Goal: Transaction & Acquisition: Purchase product/service

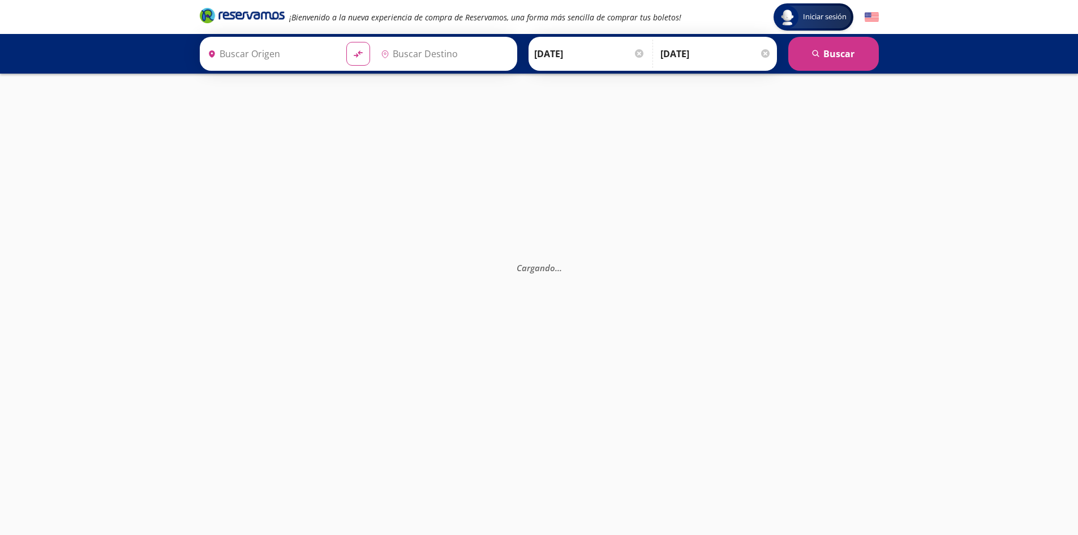
type input "[DATE][GEOGRAPHIC_DATA][PERSON_NAME], [GEOGRAPHIC_DATA]"
type input "[GEOGRAPHIC_DATA], [GEOGRAPHIC_DATA]"
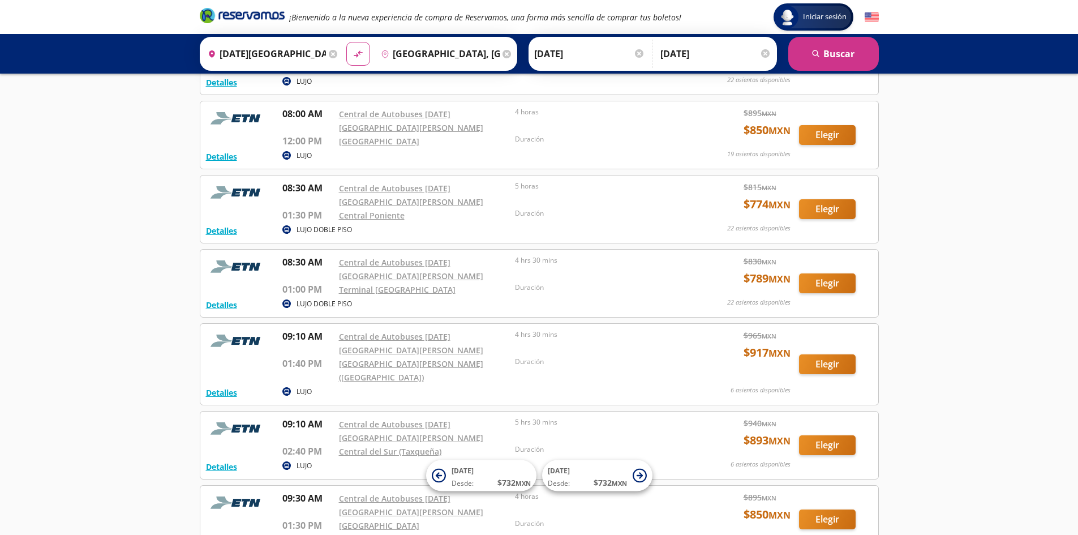
scroll to position [378, 0]
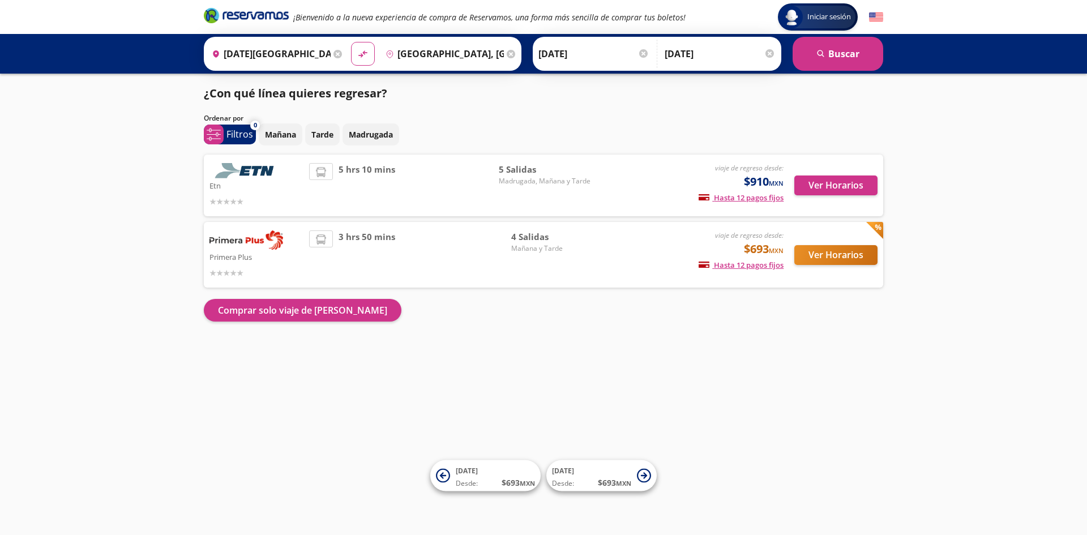
click at [258, 169] on img at bounding box center [246, 170] width 74 height 15
click at [826, 186] on button "Ver Horarios" at bounding box center [835, 185] width 83 height 20
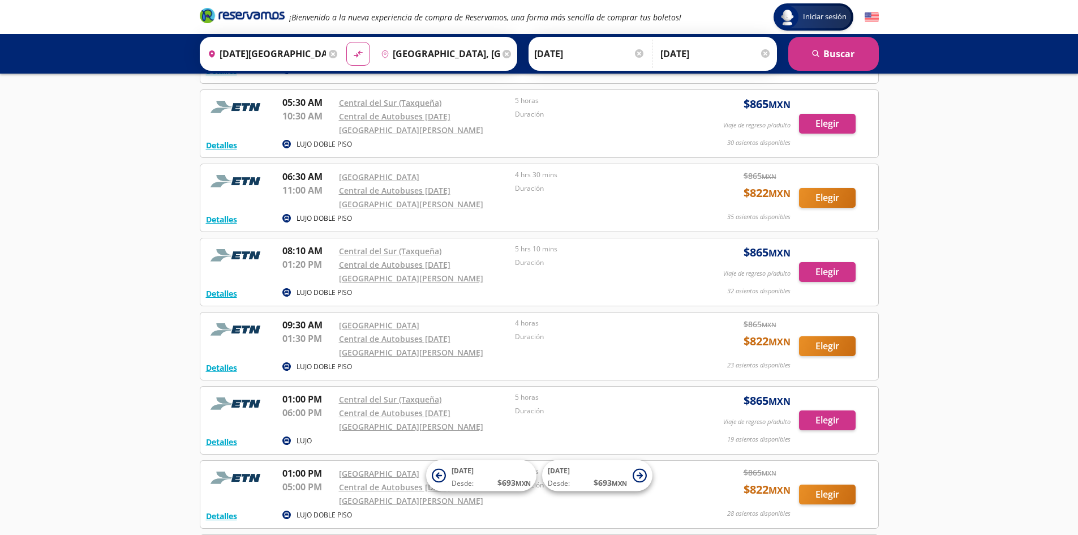
scroll to position [226, 0]
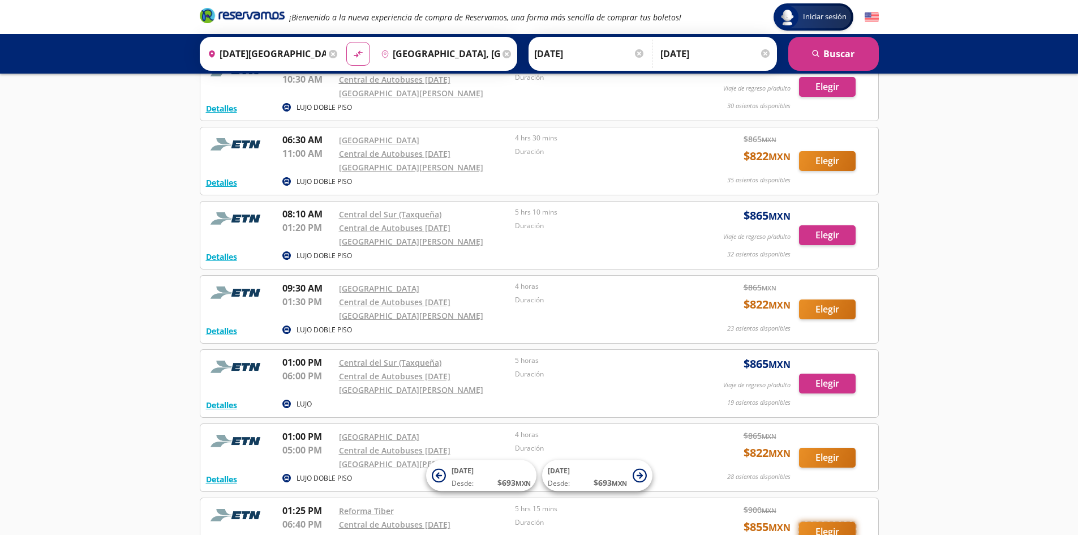
click at [830, 522] on button "Elegir" at bounding box center [827, 532] width 57 height 20
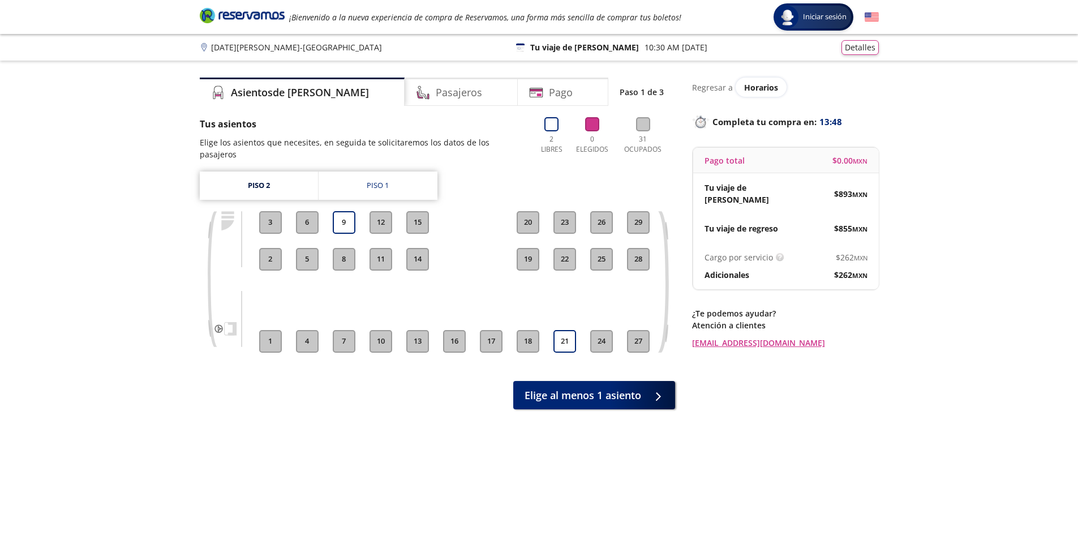
click at [529, 212] on button "20" at bounding box center [528, 222] width 23 height 23
click at [523, 211] on button "20" at bounding box center [528, 222] width 23 height 23
click at [380, 180] on div "Piso 1" at bounding box center [378, 185] width 22 height 11
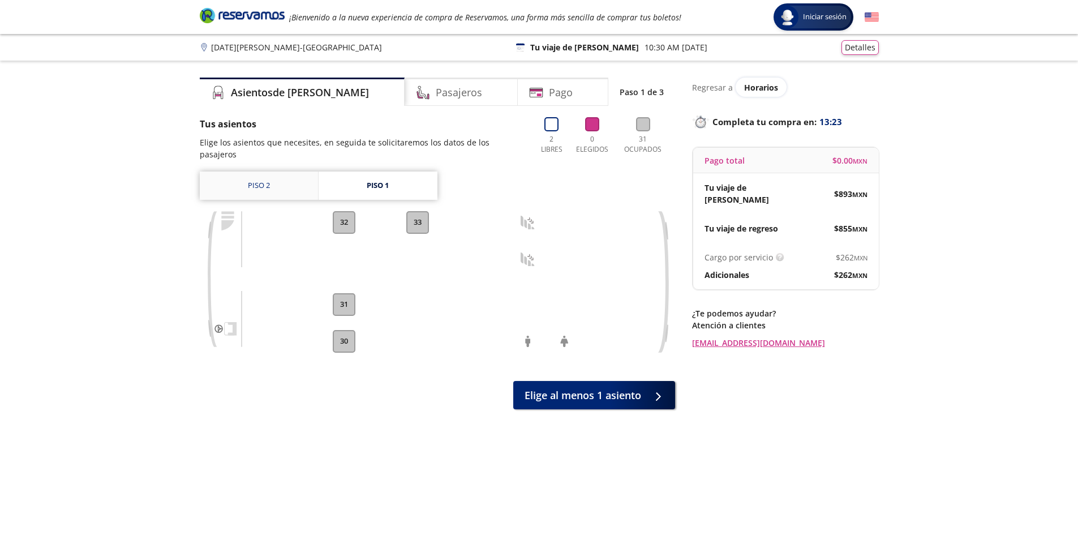
click at [262, 175] on link "Piso 2" at bounding box center [259, 186] width 118 height 28
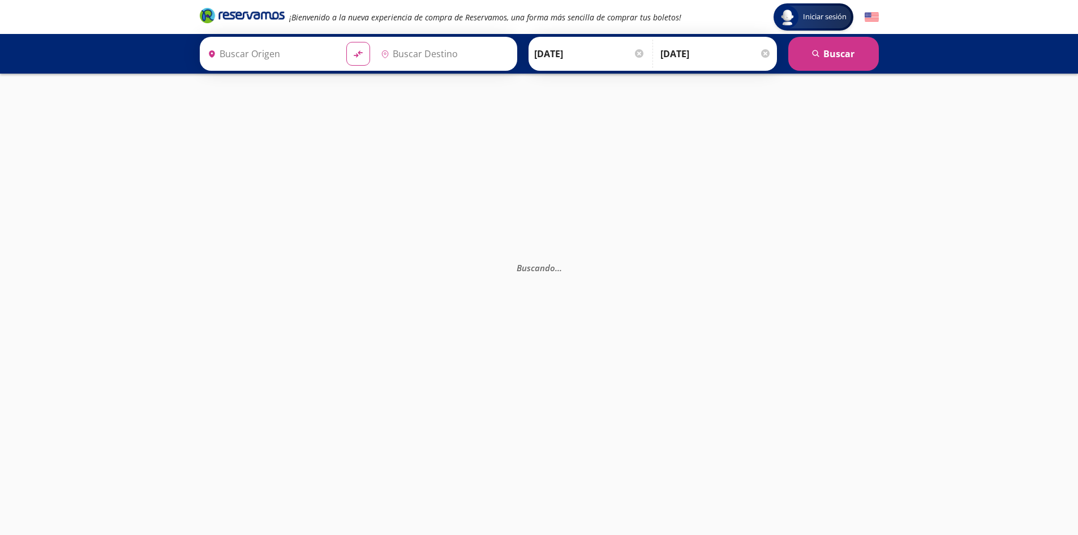
type input "[DATE][GEOGRAPHIC_DATA][PERSON_NAME], [GEOGRAPHIC_DATA]"
type input "[GEOGRAPHIC_DATA], [GEOGRAPHIC_DATA]"
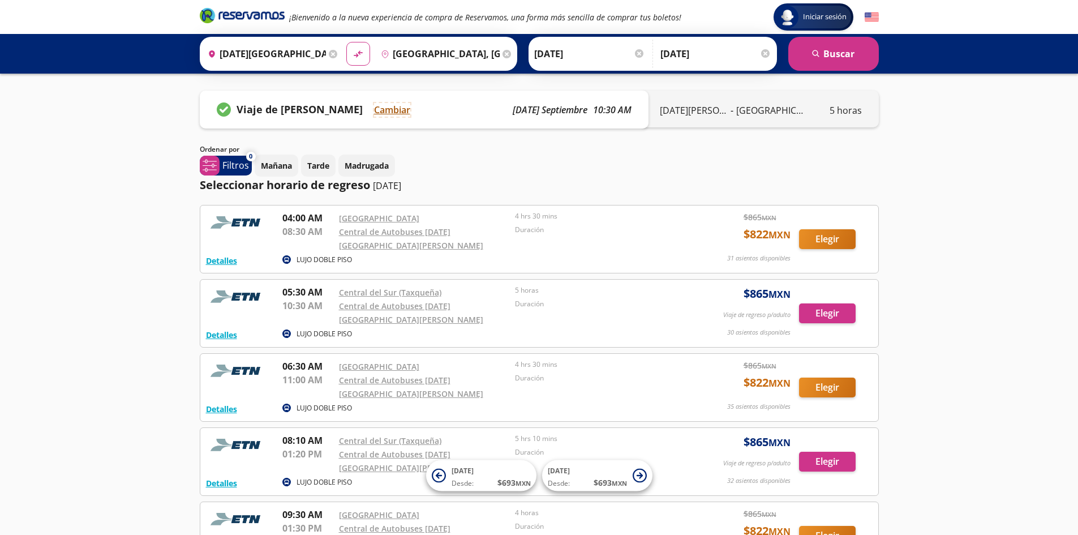
click at [395, 111] on button "Cambiar" at bounding box center [392, 110] width 36 height 14
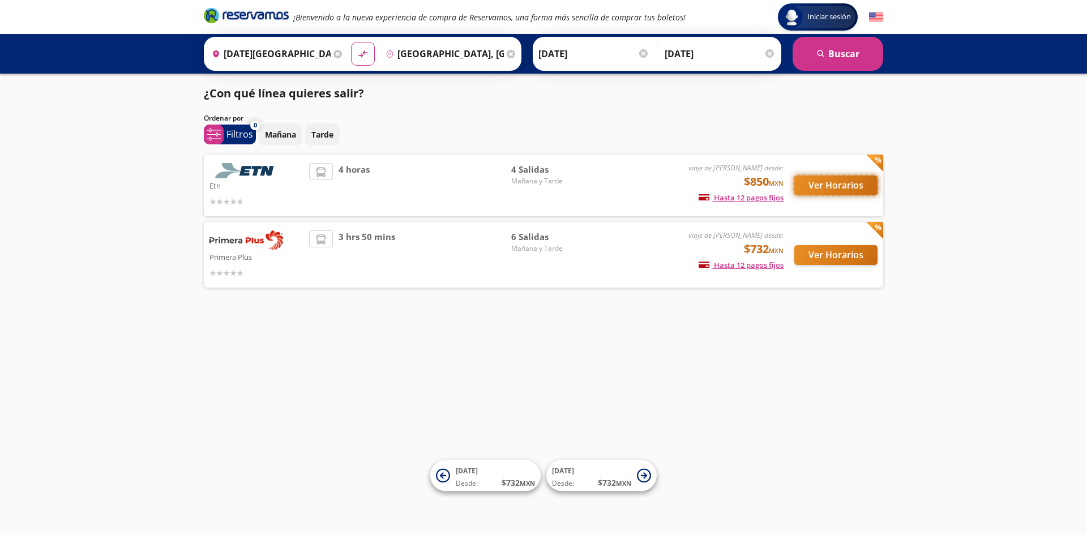
click at [829, 186] on button "Ver Horarios" at bounding box center [835, 185] width 83 height 20
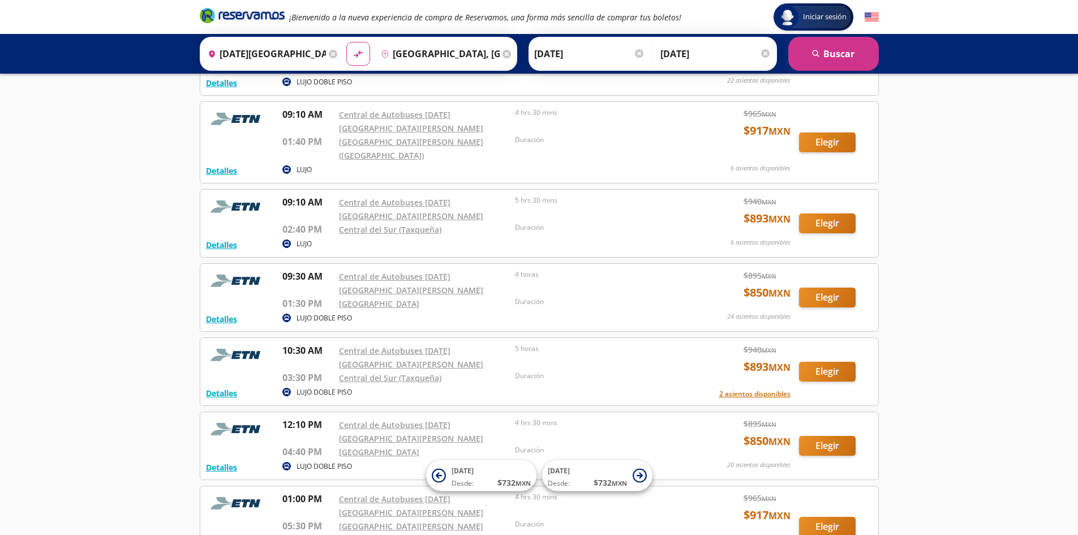
scroll to position [604, 0]
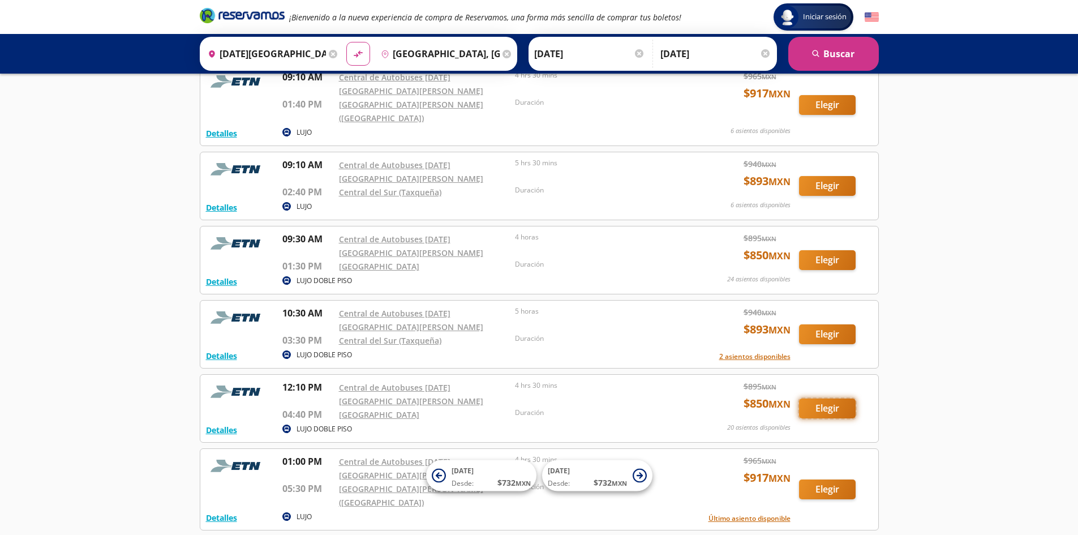
click at [827, 398] on button "Elegir" at bounding box center [827, 408] width 57 height 20
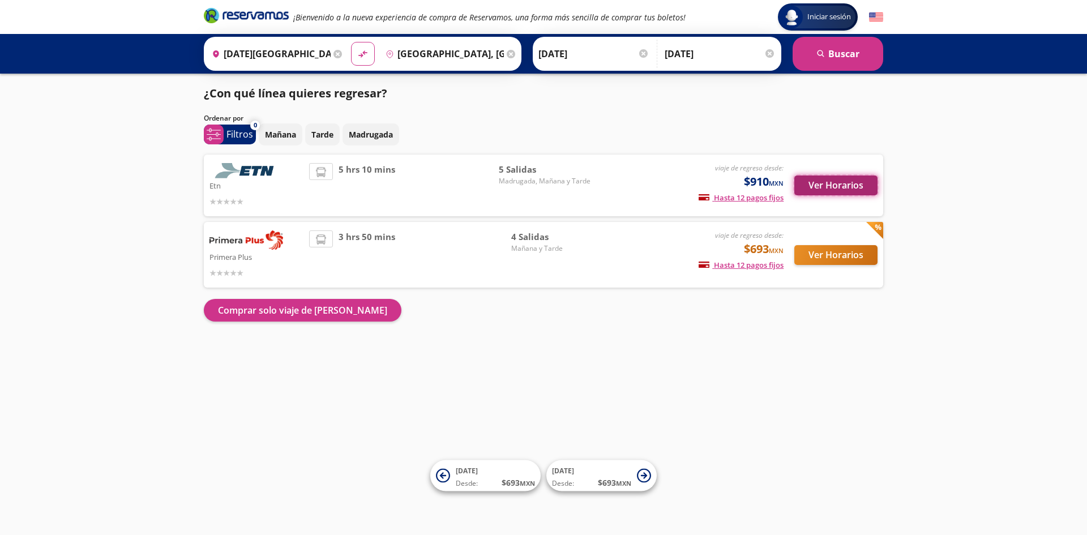
click at [863, 183] on button "Ver Horarios" at bounding box center [835, 185] width 83 height 20
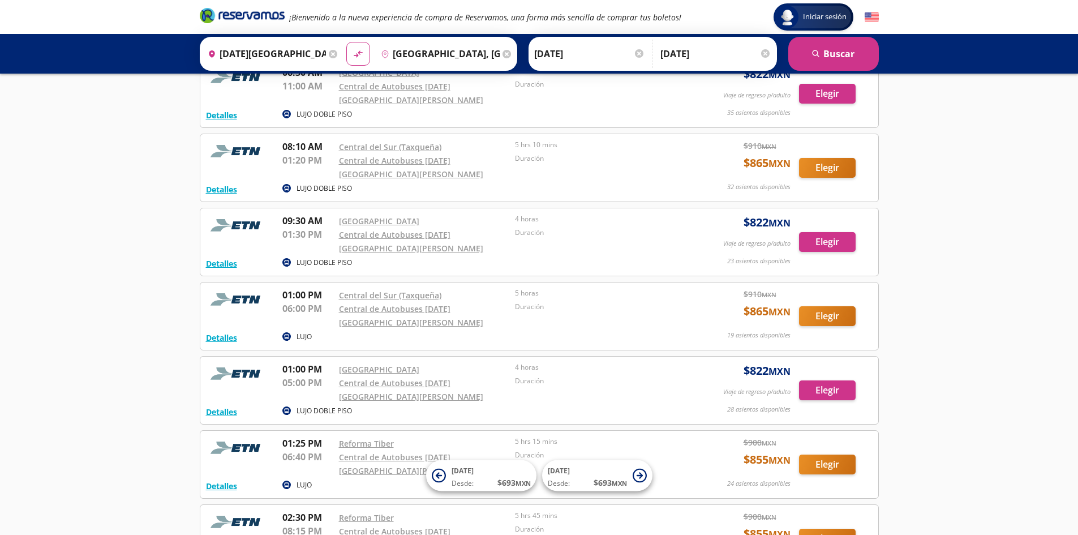
scroll to position [302, 0]
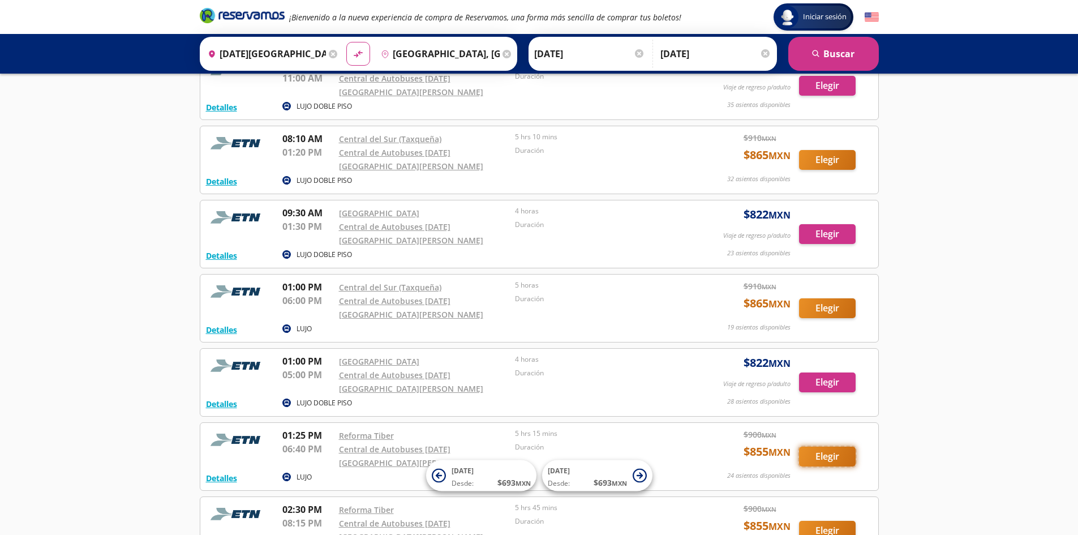
click at [827, 447] on button "Elegir" at bounding box center [827, 457] width 57 height 20
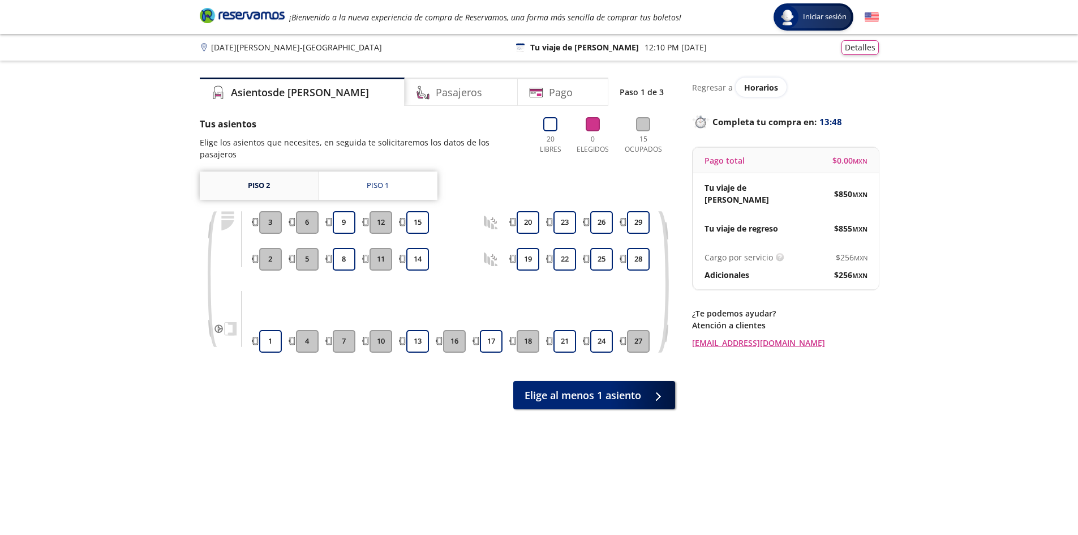
click at [288, 174] on link "Piso 2" at bounding box center [259, 186] width 118 height 28
click at [521, 211] on button "20" at bounding box center [528, 222] width 23 height 23
click at [525, 248] on button "19" at bounding box center [528, 259] width 23 height 23
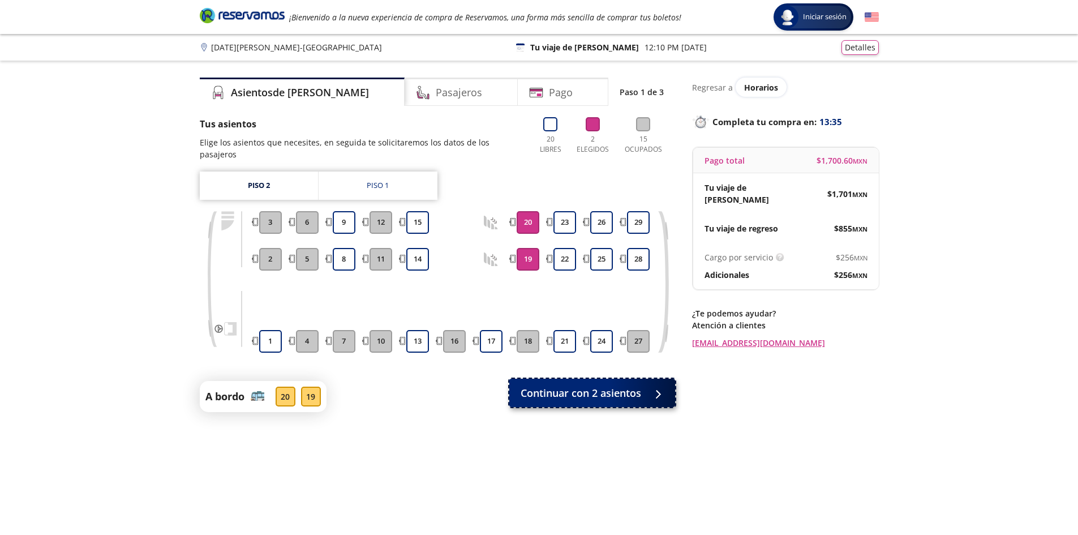
click at [631, 385] on span "Continuar con 2 asientos" at bounding box center [581, 392] width 121 height 15
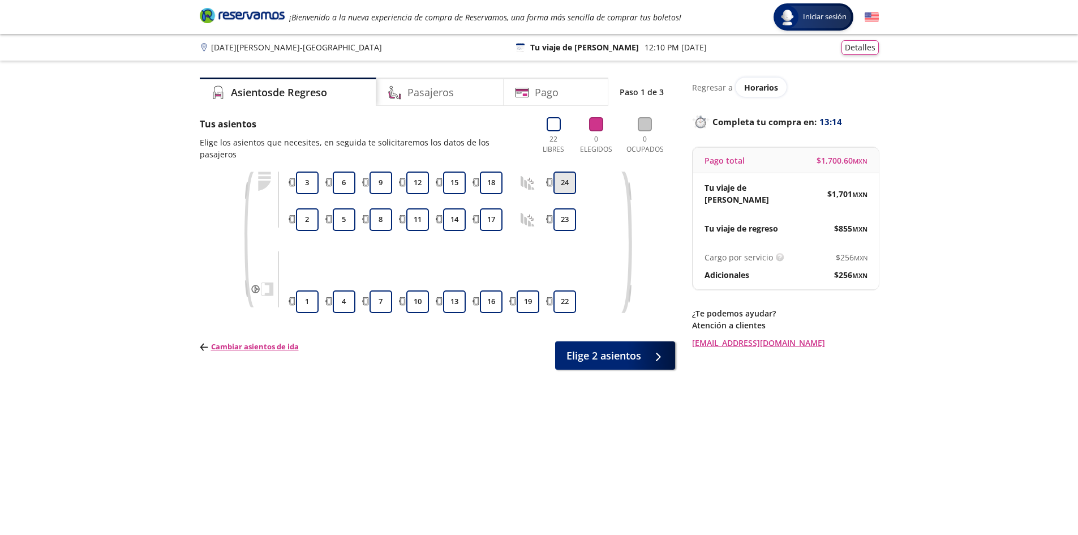
click at [564, 172] on button "24" at bounding box center [565, 183] width 23 height 23
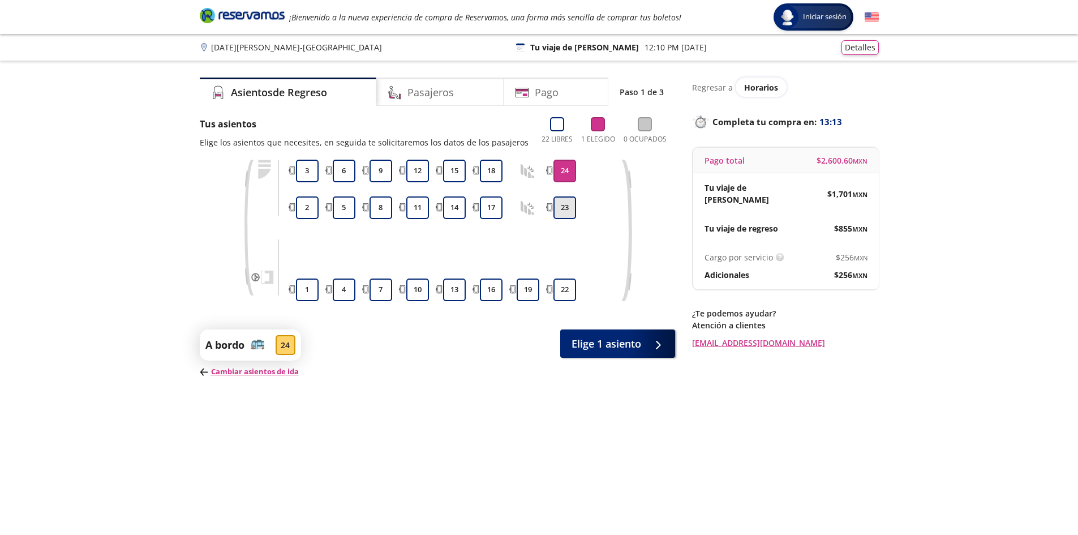
click at [562, 204] on button "23" at bounding box center [565, 207] width 23 height 23
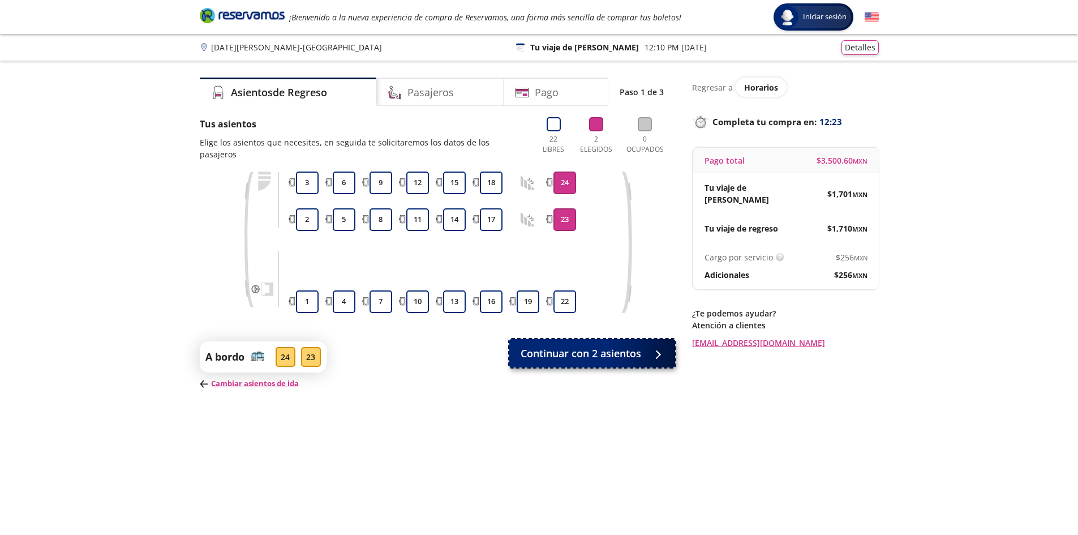
click at [628, 349] on span "Continuar con 2 asientos" at bounding box center [581, 353] width 121 height 15
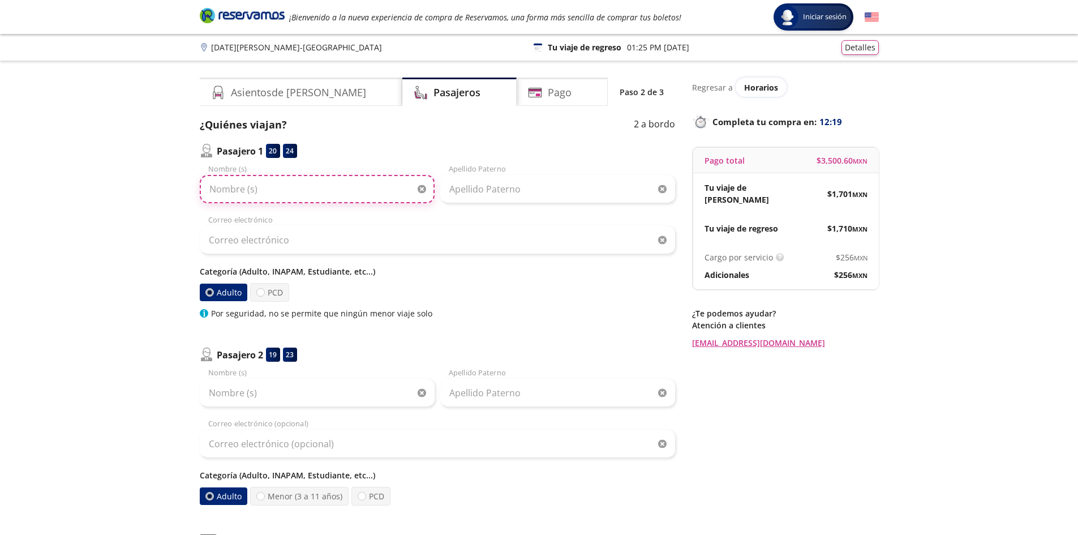
click at [349, 190] on input "Nombre (s)" at bounding box center [317, 189] width 235 height 28
type input "[PERSON_NAME]"
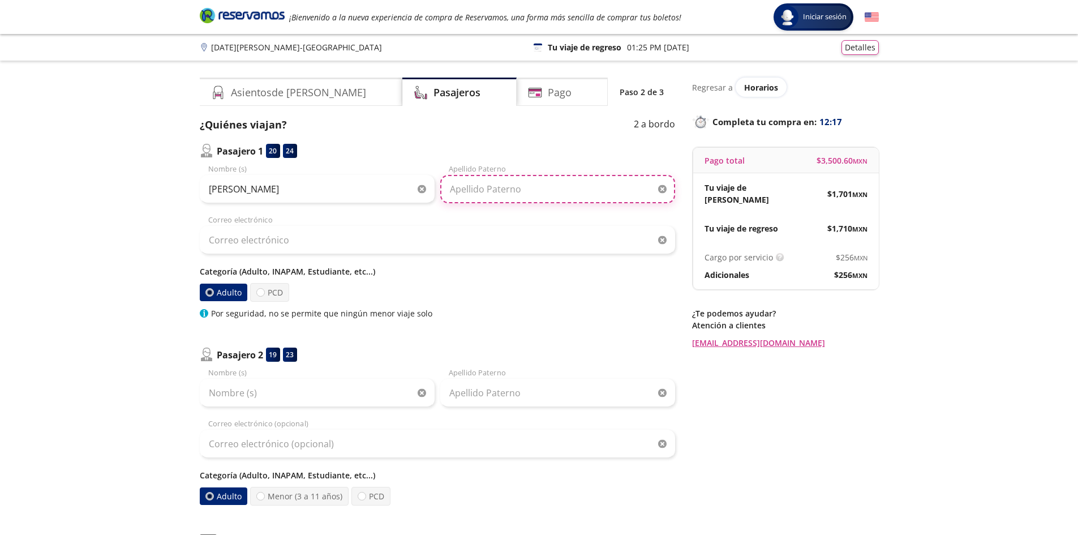
type input "[PERSON_NAME]"
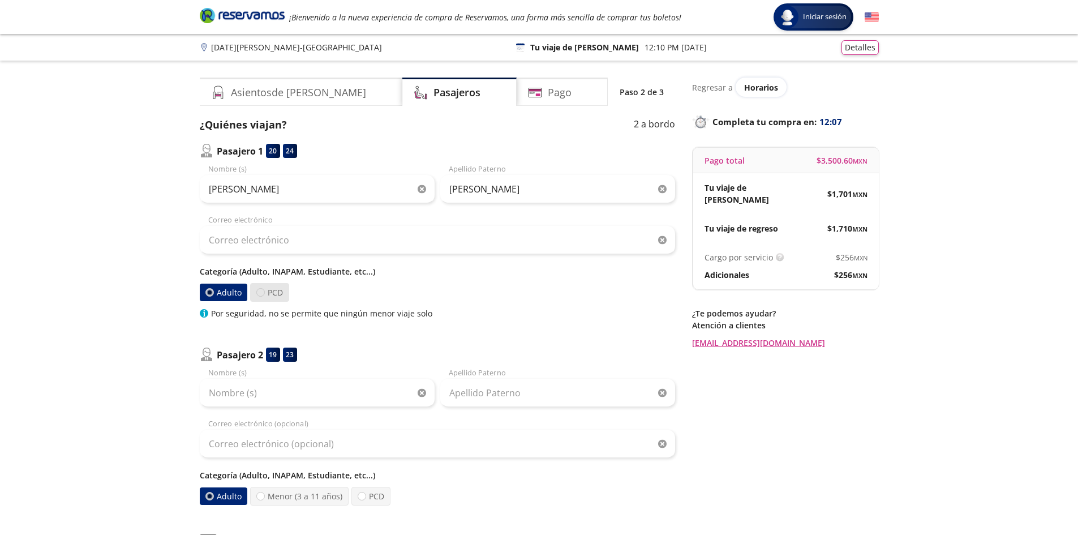
click at [262, 293] on div at bounding box center [260, 292] width 8 height 8
click at [262, 293] on input "PCD" at bounding box center [260, 292] width 7 height 7
radio input "true"
radio input "false"
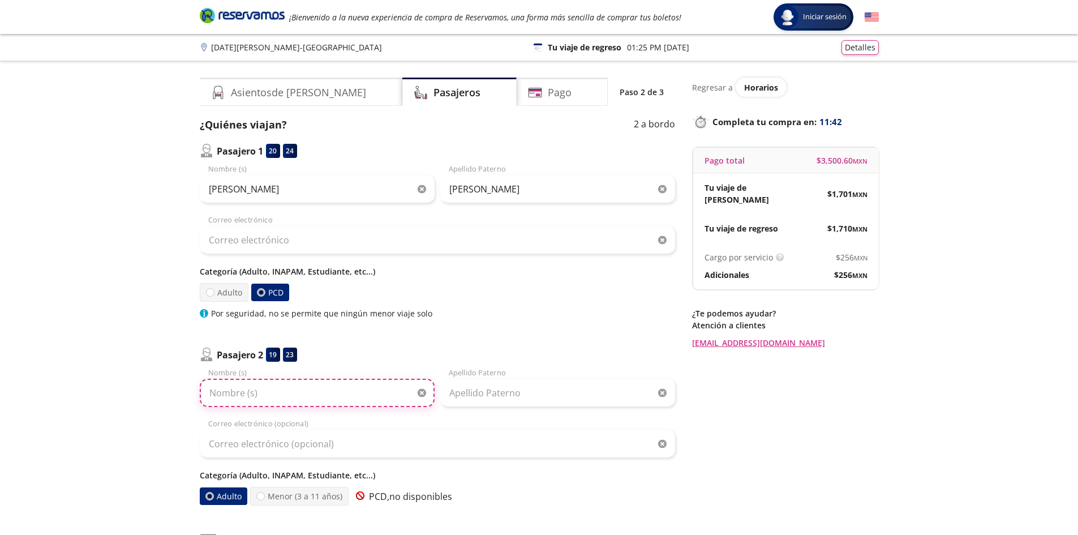
click at [332, 396] on input "Nombre (s)" at bounding box center [317, 393] width 235 height 28
type input "[PERSON_NAME]"
click at [466, 392] on input "Apellido Paterno" at bounding box center [557, 393] width 235 height 28
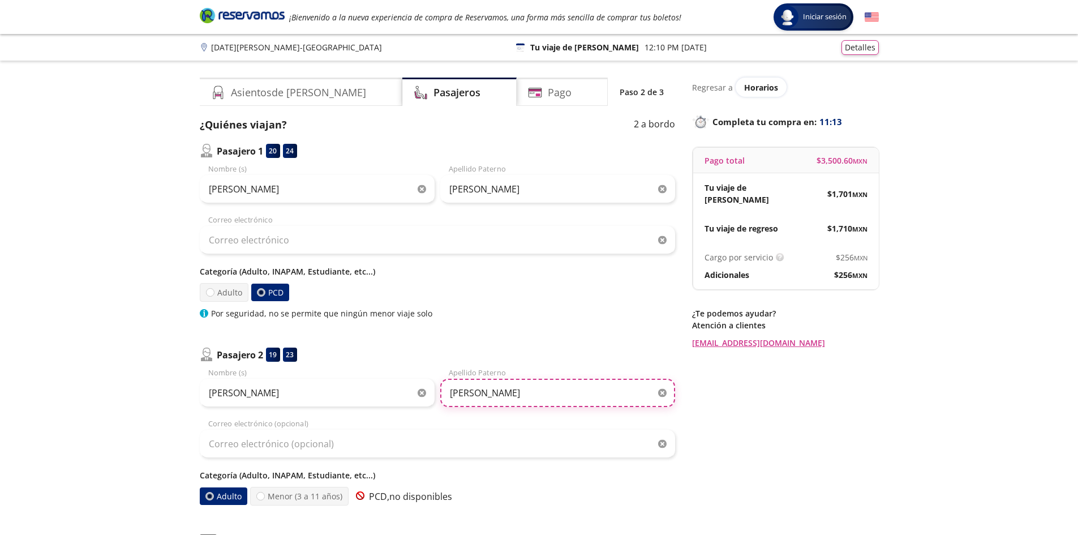
type input "[PERSON_NAME]"
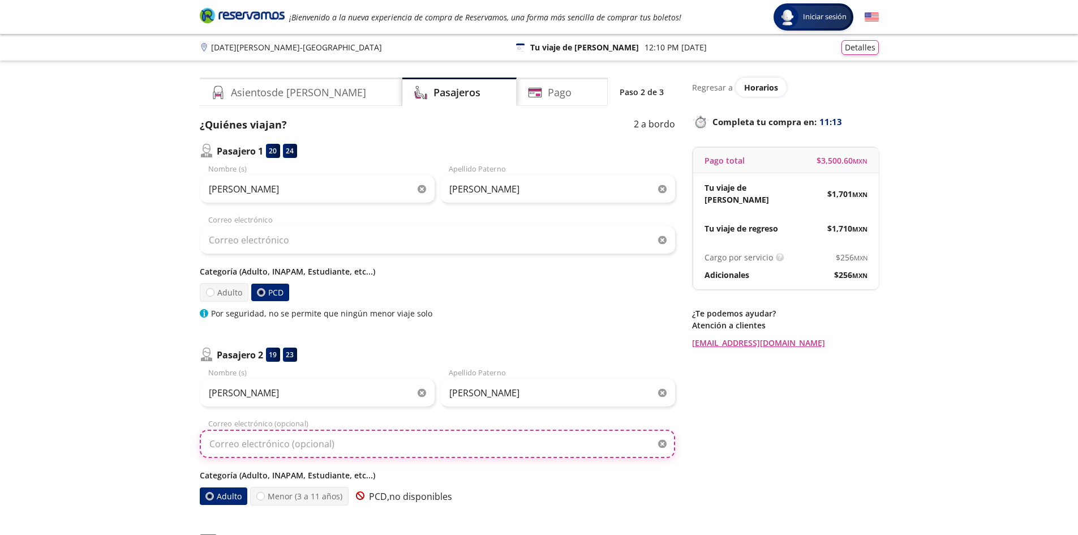
click at [400, 438] on input "Correo electrónico (opcional)" at bounding box center [437, 444] width 475 height 28
type input "[PERSON_NAME][EMAIL_ADDRESS][DOMAIN_NAME]"
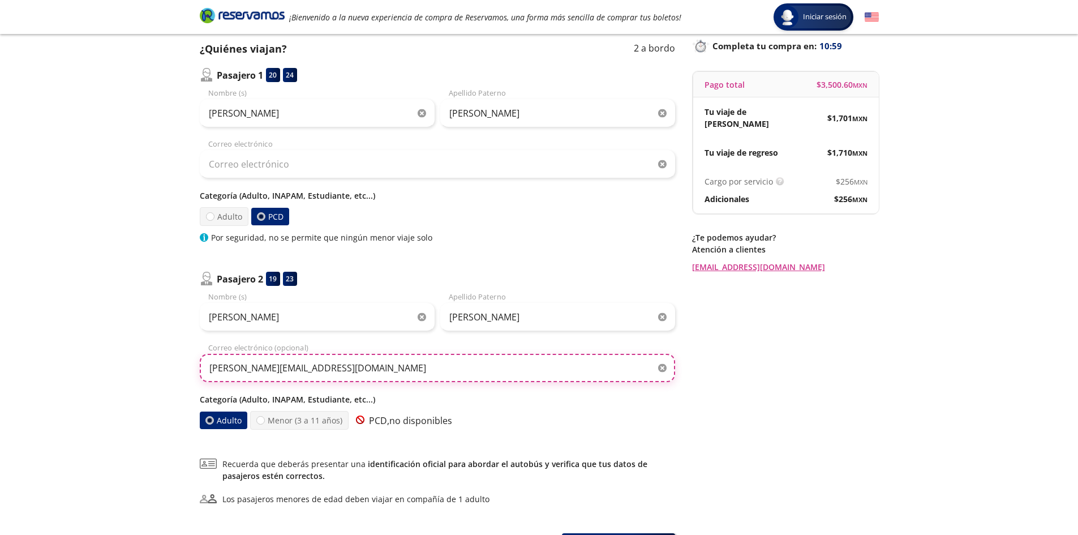
scroll to position [151, 0]
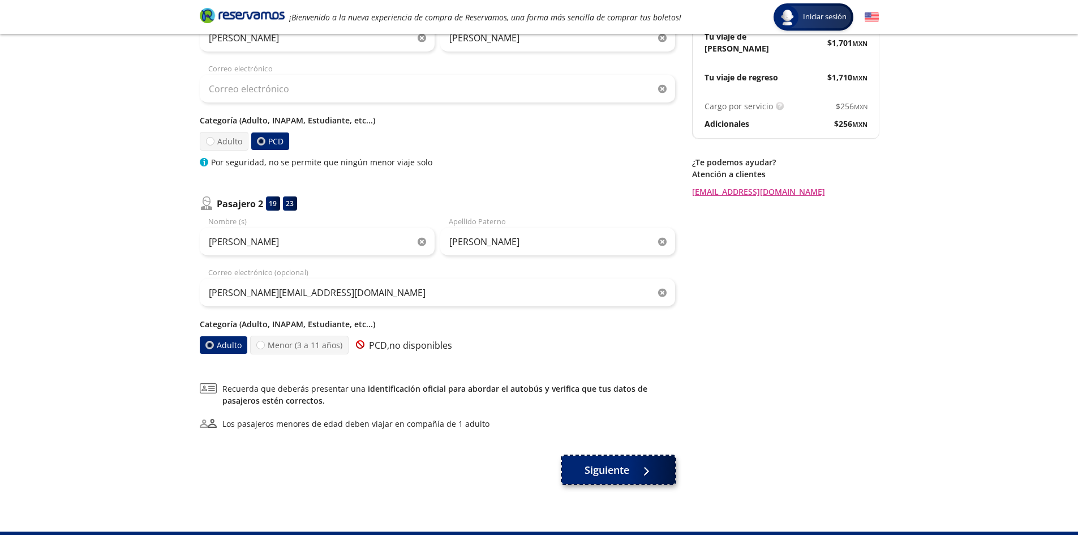
click at [604, 468] on span "Siguiente" at bounding box center [607, 469] width 45 height 15
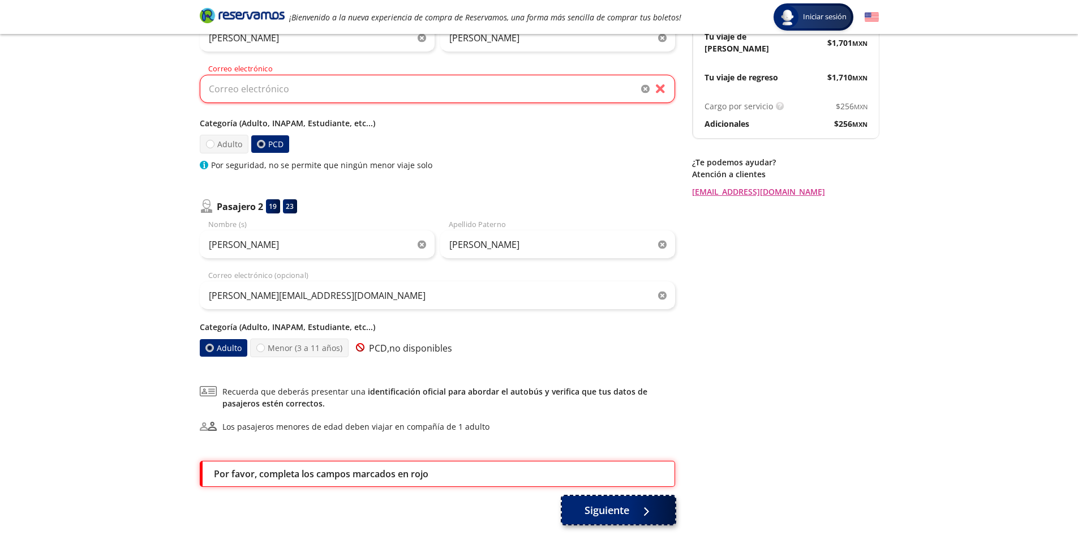
scroll to position [216, 0]
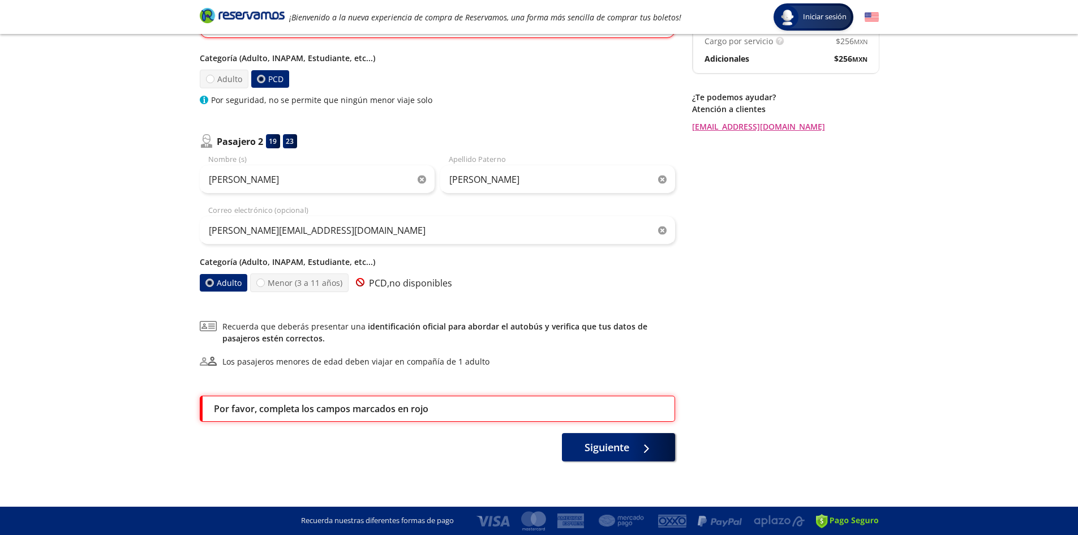
click at [226, 278] on label "Adulto" at bounding box center [223, 283] width 48 height 18
click at [213, 279] on input "Adulto" at bounding box center [208, 282] width 7 height 7
click at [628, 445] on span "Siguiente" at bounding box center [607, 445] width 45 height 15
click at [628, 442] on span "Siguiente" at bounding box center [607, 445] width 45 height 15
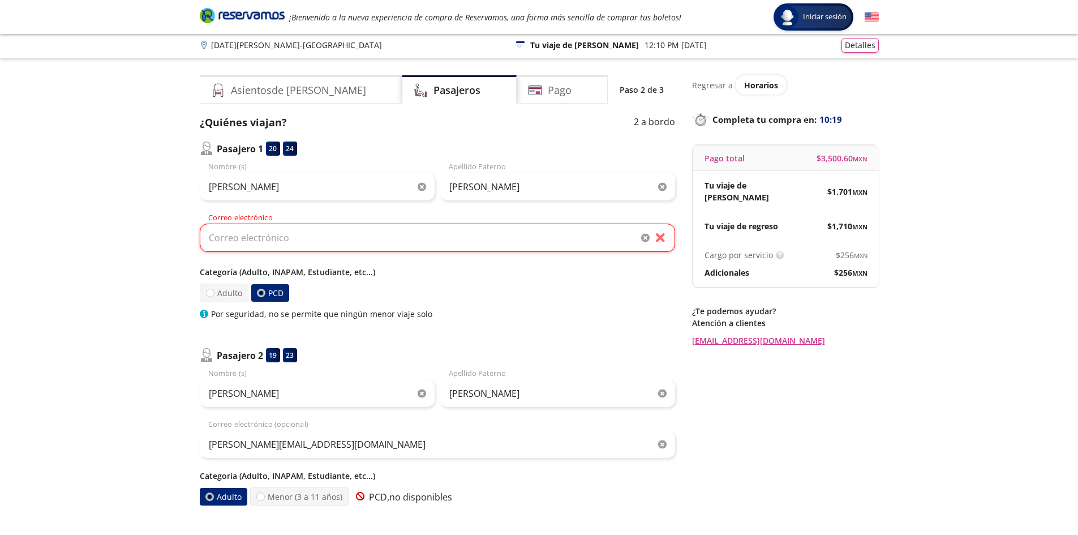
scroll to position [0, 0]
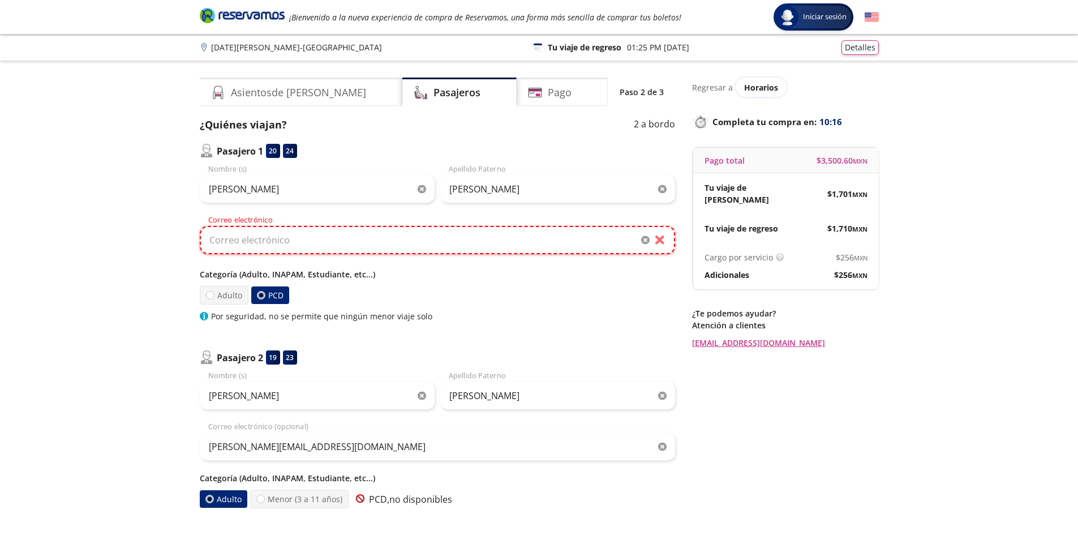
click at [451, 235] on input "Correo electrónico" at bounding box center [437, 240] width 475 height 28
type input "[PERSON_NAME][EMAIL_ADDRESS][DOMAIN_NAME]"
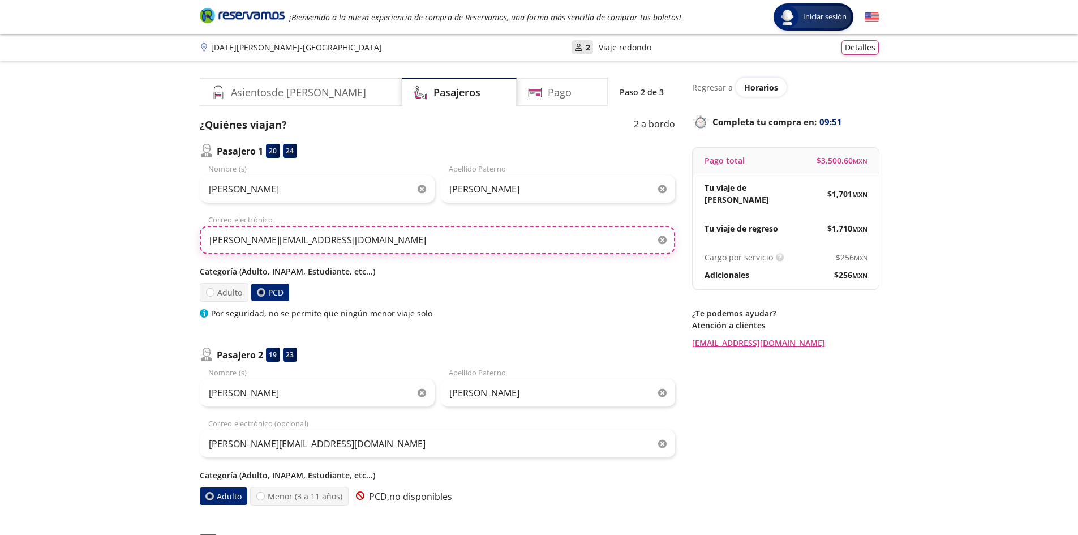
click at [361, 245] on input "[PERSON_NAME][EMAIL_ADDRESS][DOMAIN_NAME]" at bounding box center [437, 240] width 475 height 28
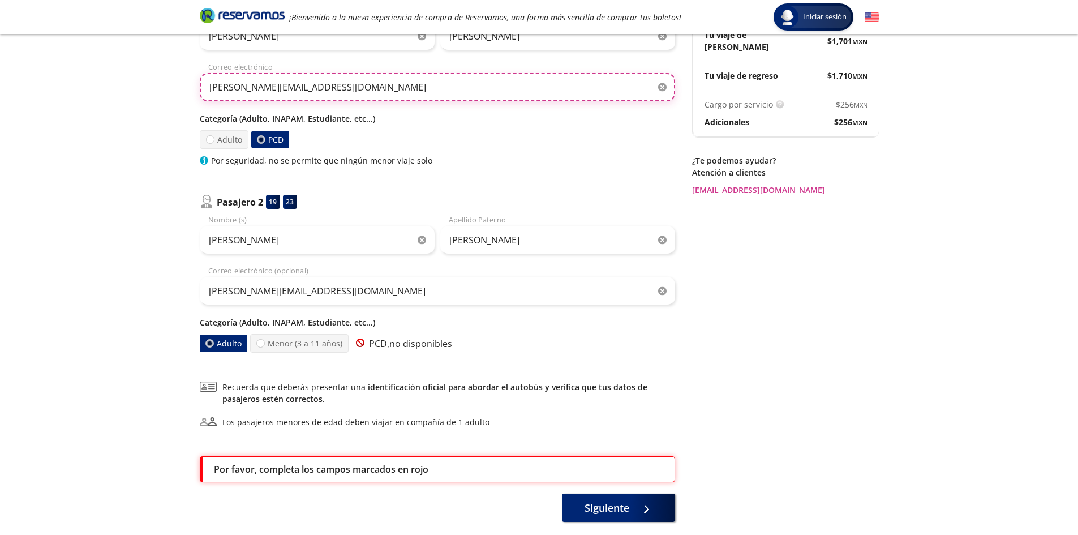
scroll to position [213, 0]
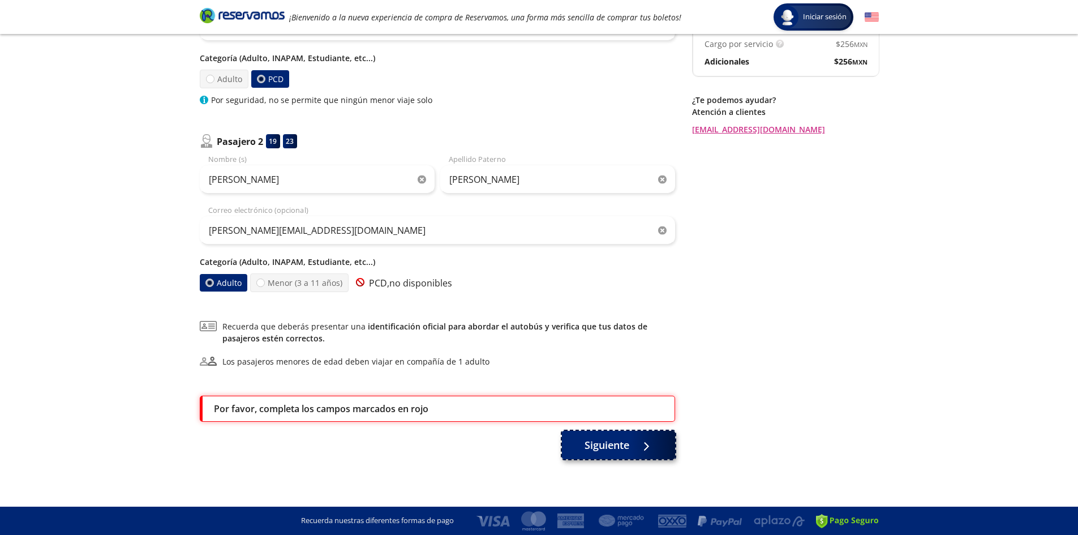
click at [605, 443] on span "Siguiente" at bounding box center [607, 445] width 45 height 15
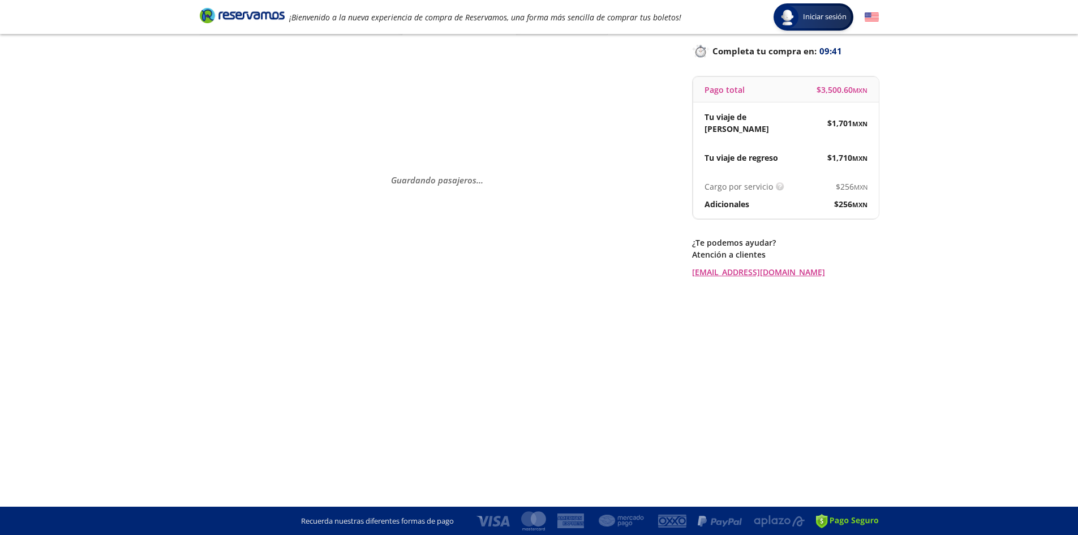
scroll to position [0, 0]
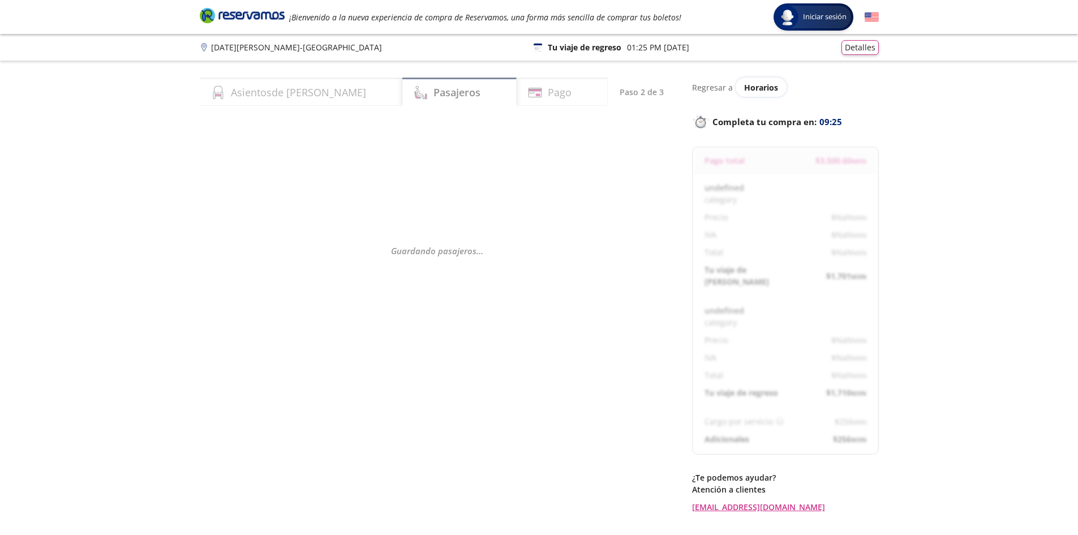
select select "MX"
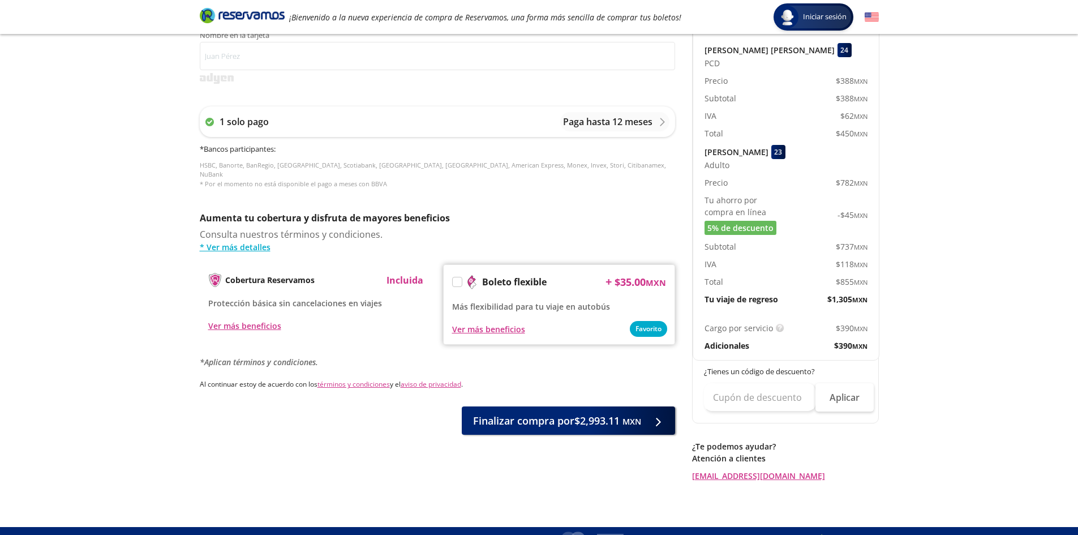
scroll to position [438, 0]
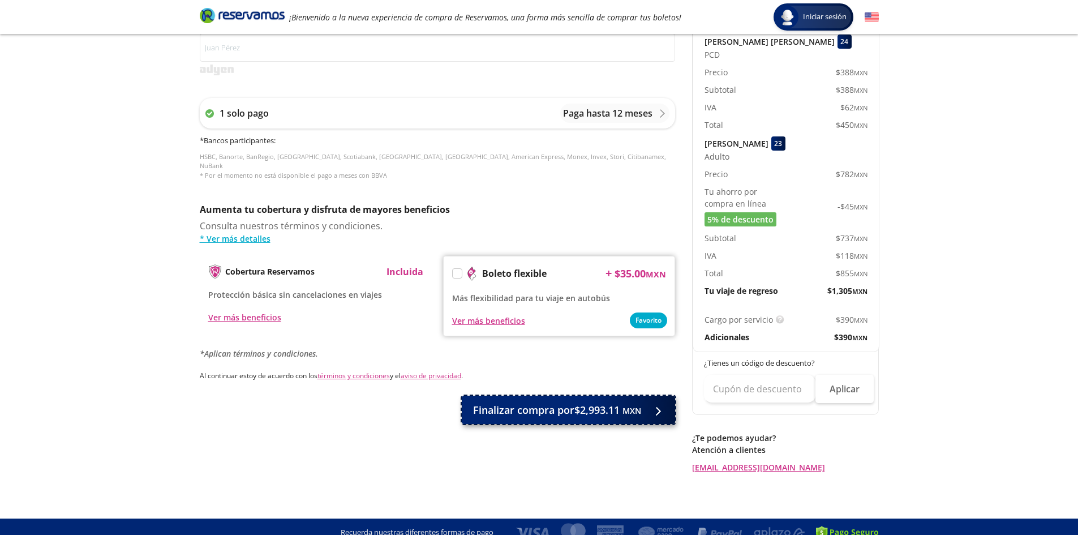
click at [598, 402] on span "Finalizar compra por $2,993.11 MXN" at bounding box center [557, 409] width 168 height 15
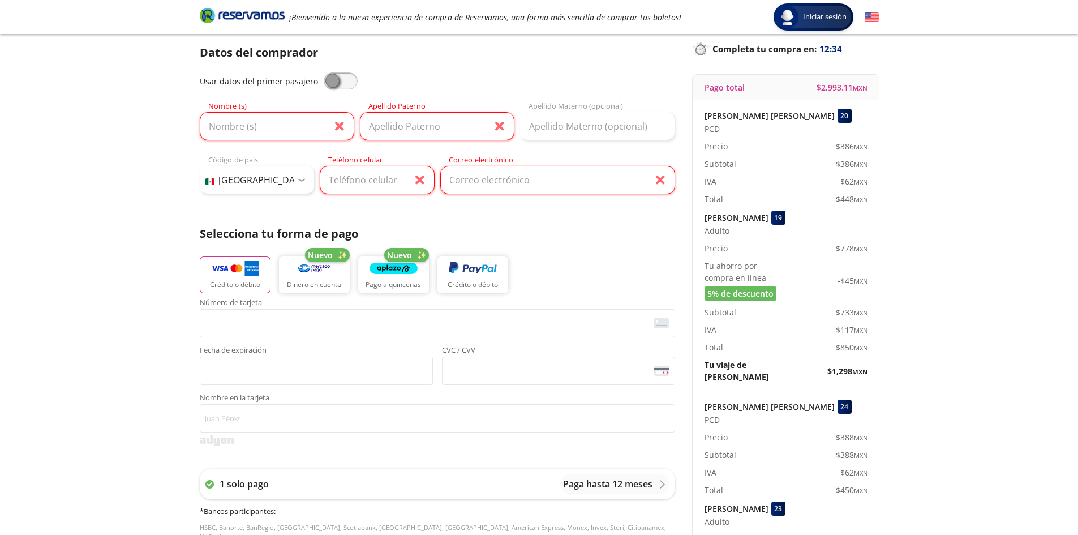
scroll to position [0, 0]
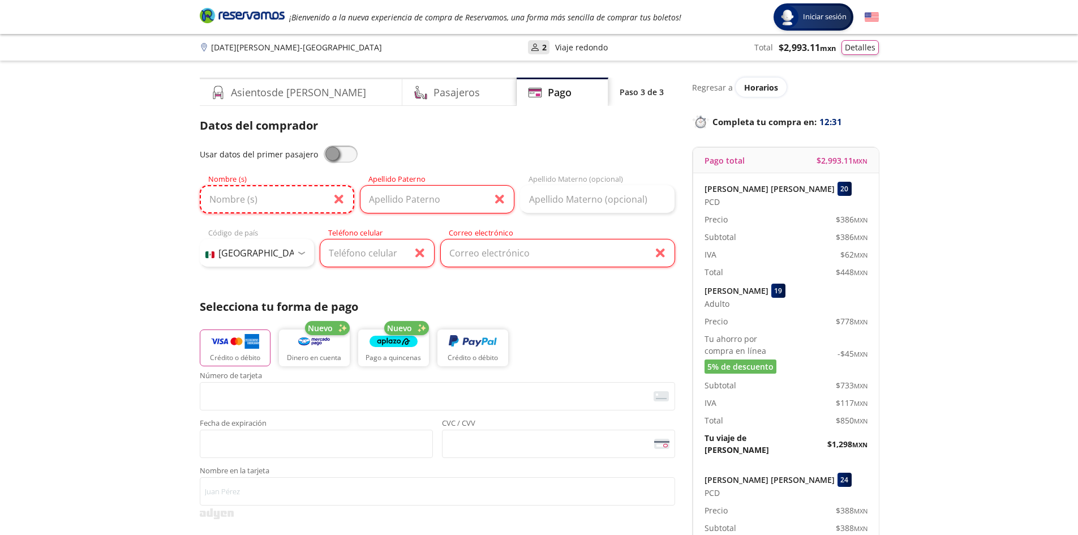
click at [308, 199] on input "Nombre (s)" at bounding box center [277, 199] width 155 height 28
type input "[PERSON_NAME]"
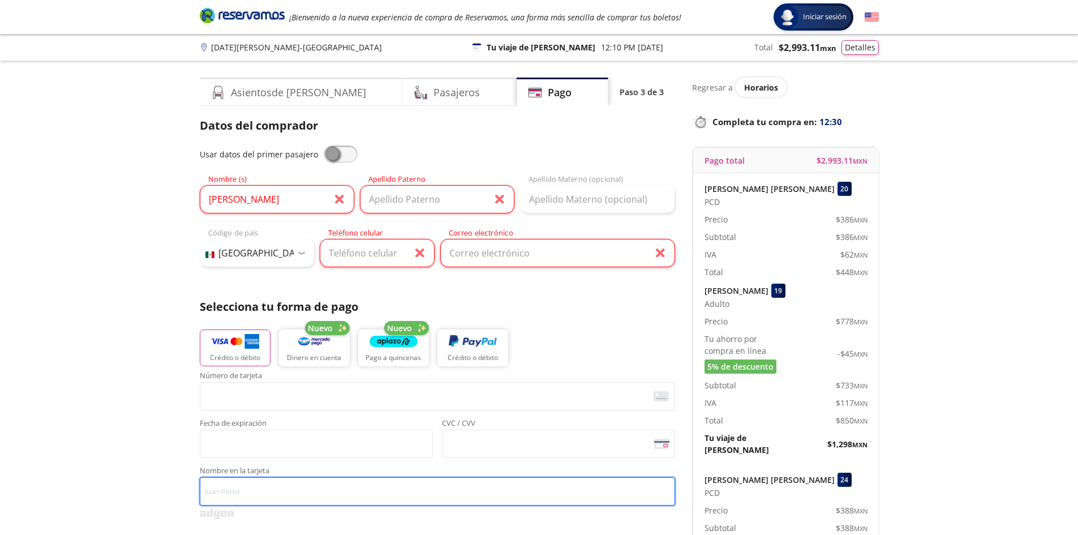
type input "[PERSON_NAME] [PERSON_NAME]"
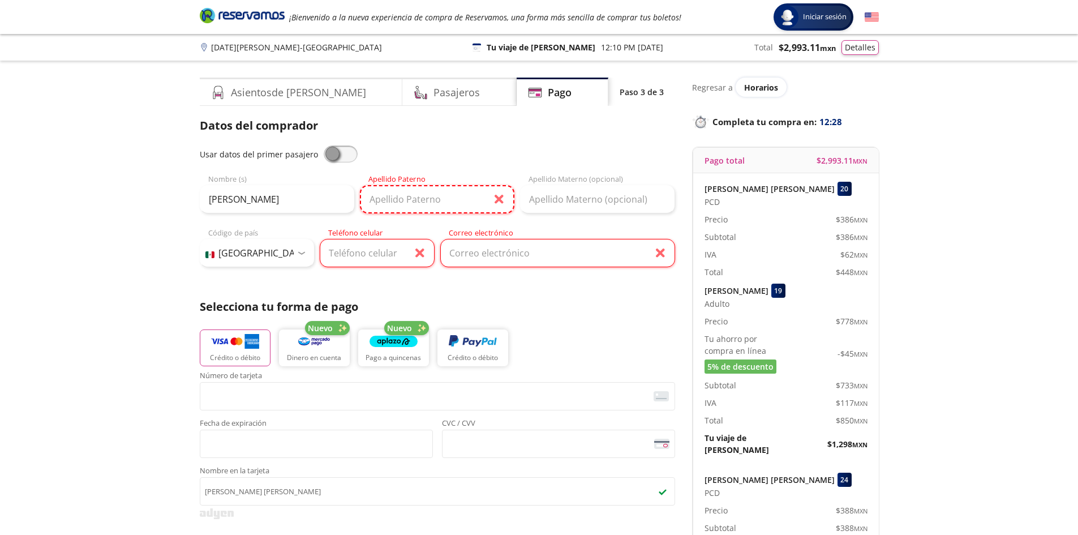
click at [423, 206] on input "Apellido Paterno" at bounding box center [437, 199] width 155 height 28
type input "Salvador"
type input "[PERSON_NAME]"
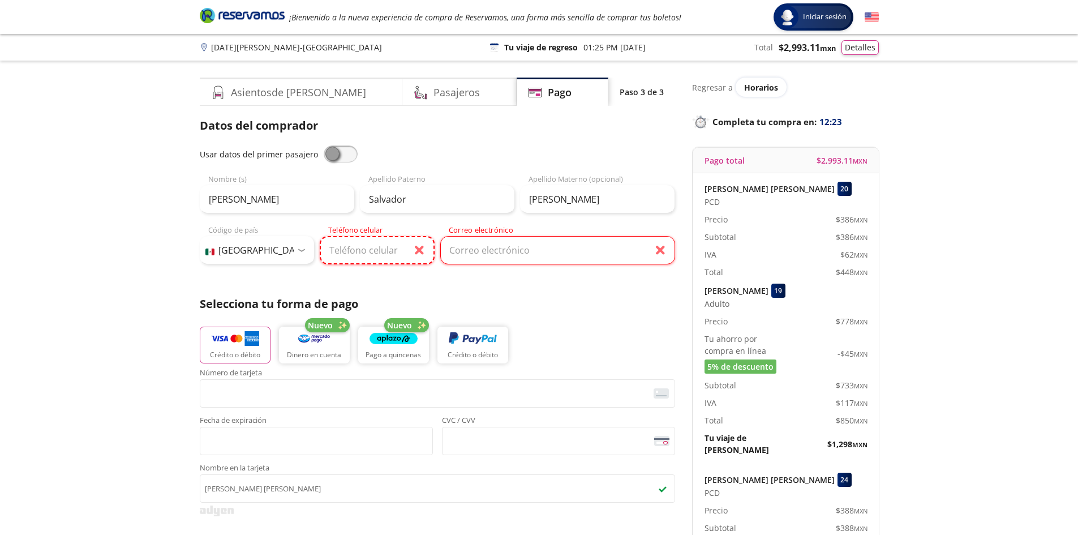
click at [404, 250] on input "Teléfono celular" at bounding box center [377, 250] width 115 height 28
type input "415 114 0265"
click at [555, 248] on input "Correo electrónico" at bounding box center [557, 250] width 235 height 28
type input "[PERSON_NAME][EMAIL_ADDRESS][DOMAIN_NAME]"
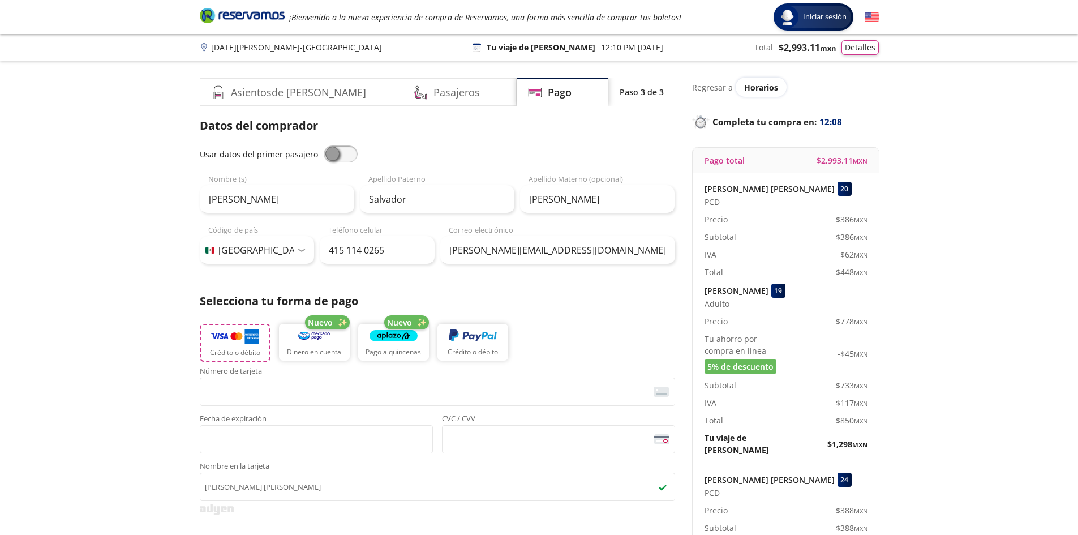
click at [238, 339] on img "button" at bounding box center [235, 336] width 48 height 17
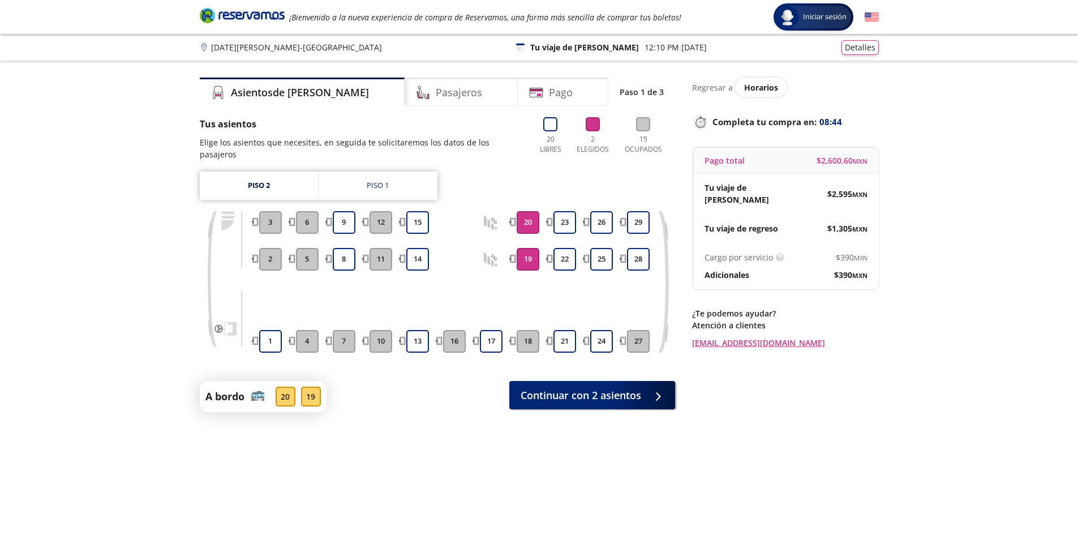
click at [645, 48] on p "12:10 PM [DATE]" at bounding box center [676, 47] width 62 height 12
click at [525, 45] on icon at bounding box center [520, 45] width 8 height 2
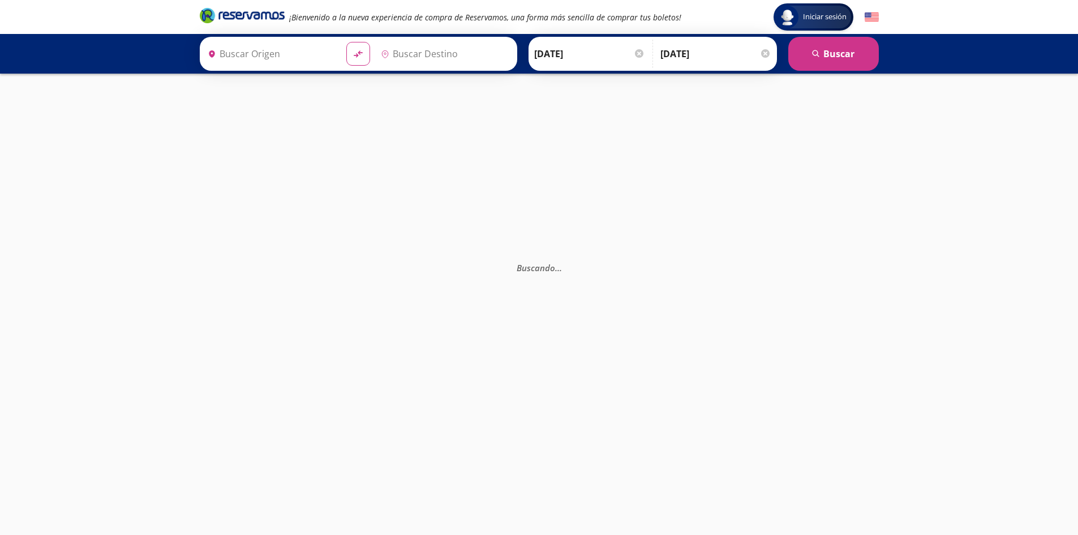
type input "[DATE][GEOGRAPHIC_DATA][PERSON_NAME], [GEOGRAPHIC_DATA]"
type input "[GEOGRAPHIC_DATA], [GEOGRAPHIC_DATA]"
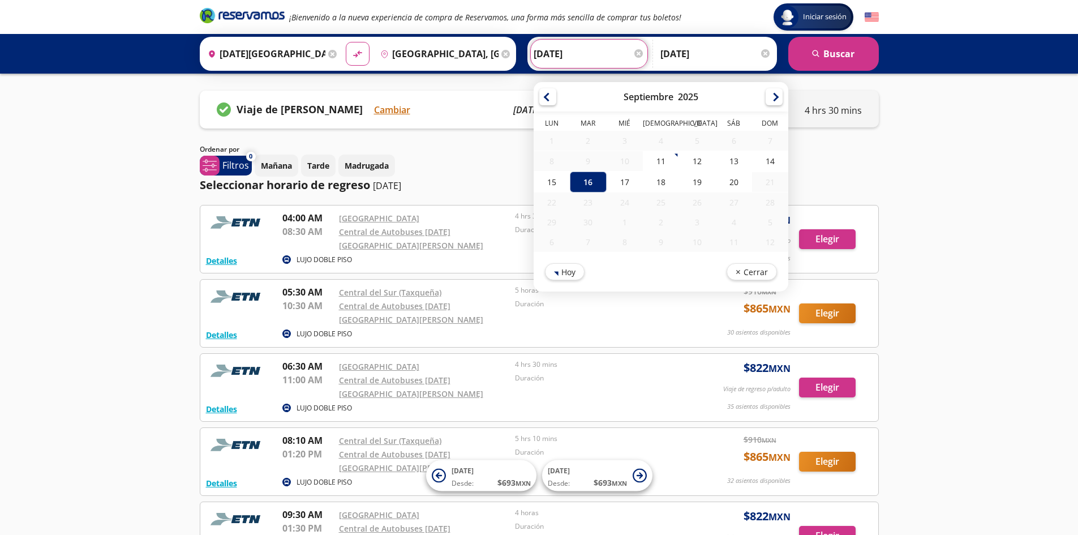
click at [604, 54] on input "[DATE]" at bounding box center [589, 54] width 111 height 28
click at [620, 181] on div "17" at bounding box center [624, 182] width 36 height 21
type input "[DATE]"
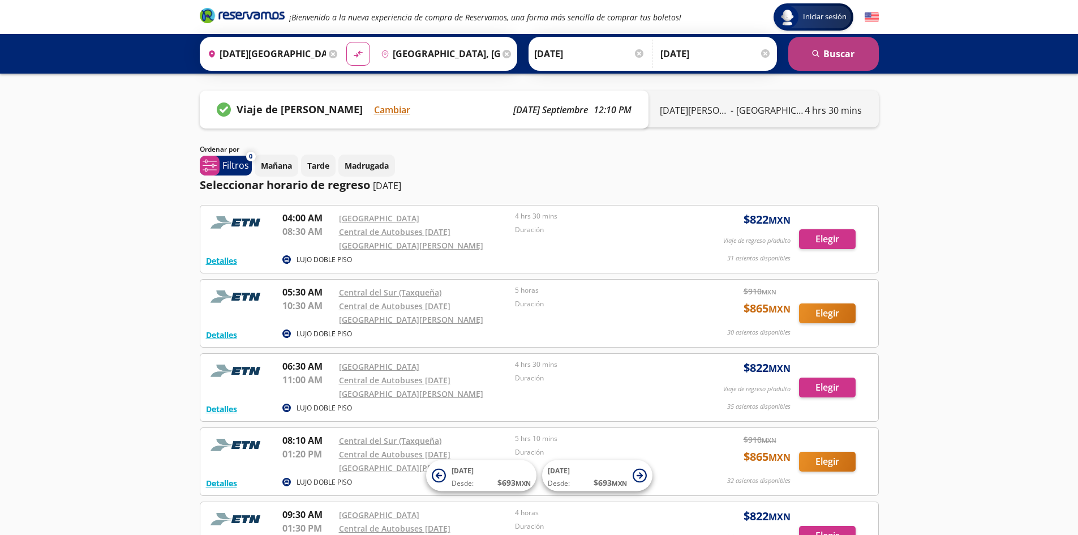
click at [837, 53] on button "search [GEOGRAPHIC_DATA]" at bounding box center [833, 54] width 91 height 34
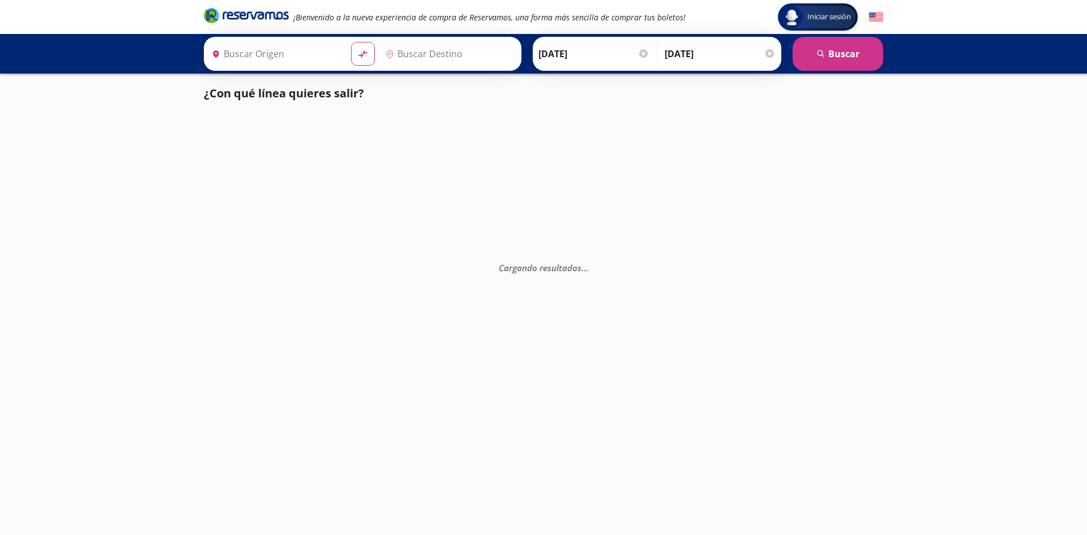
type input "[DATE][GEOGRAPHIC_DATA][PERSON_NAME], [GEOGRAPHIC_DATA]"
type input "[GEOGRAPHIC_DATA], [GEOGRAPHIC_DATA]"
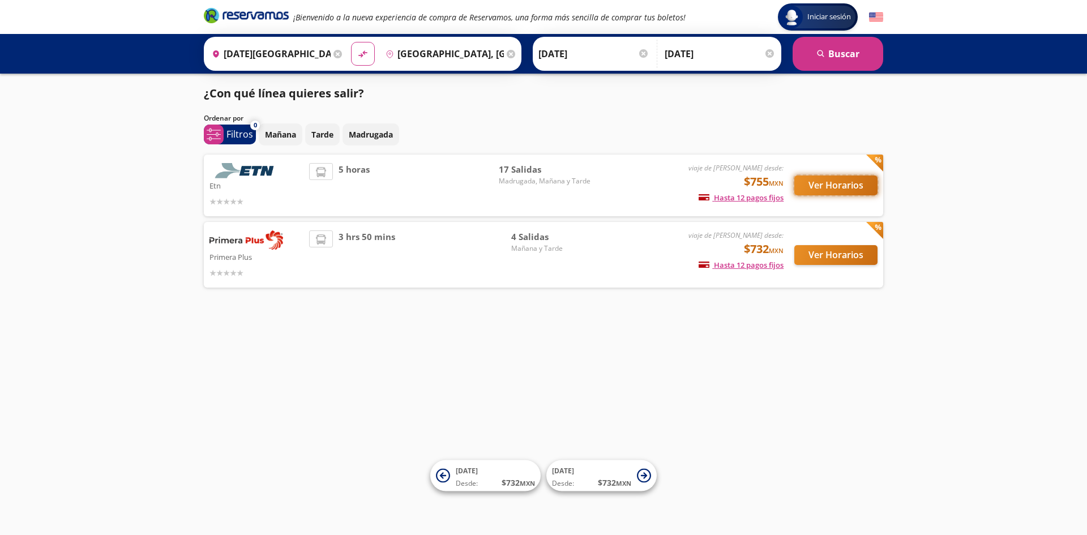
click at [833, 181] on button "Ver Horarios" at bounding box center [835, 185] width 83 height 20
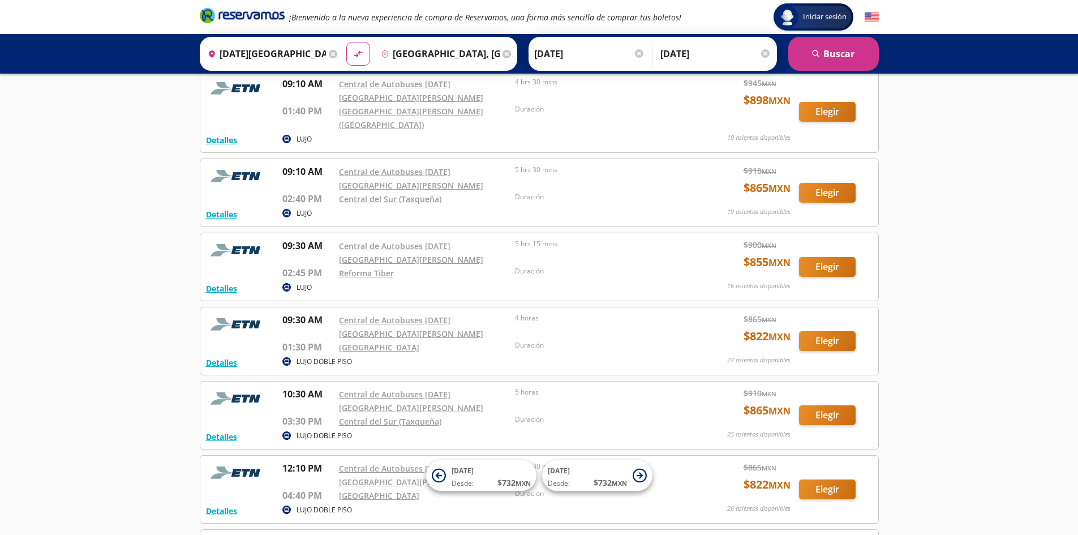
scroll to position [528, 0]
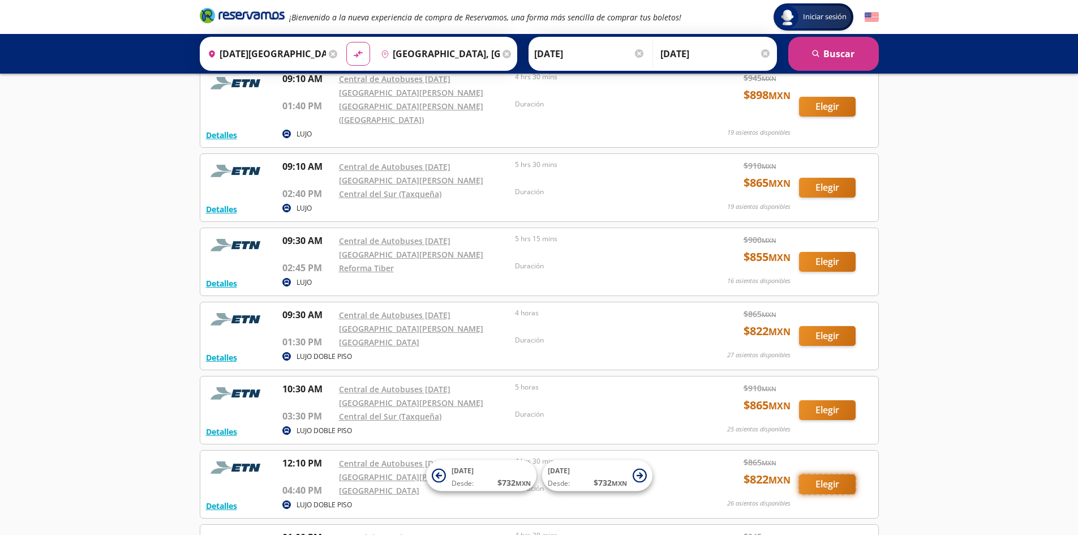
click at [826, 474] on button "Elegir" at bounding box center [827, 484] width 57 height 20
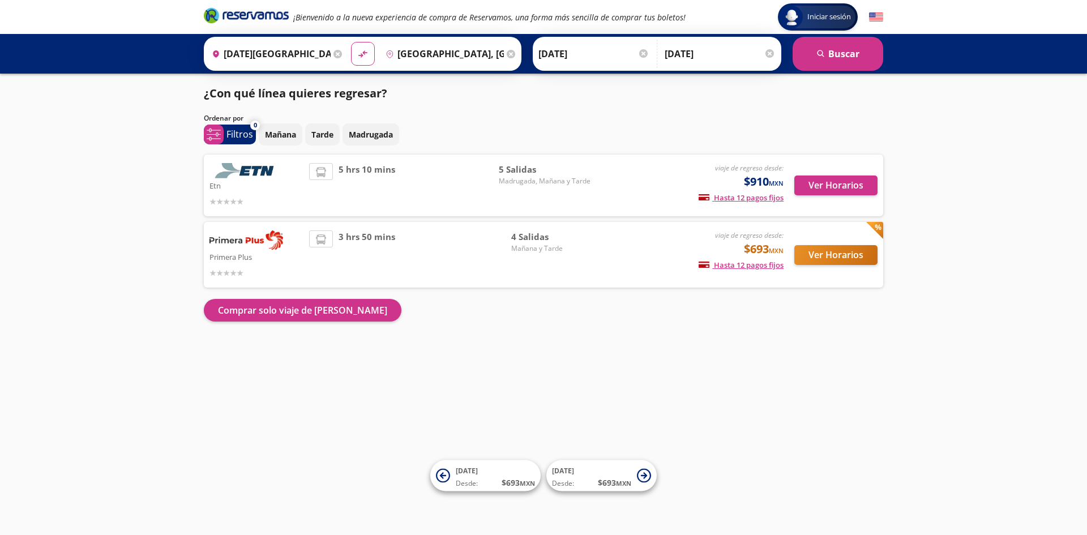
click at [250, 168] on img at bounding box center [246, 170] width 74 height 15
click at [844, 183] on button "Ver Horarios" at bounding box center [835, 185] width 83 height 20
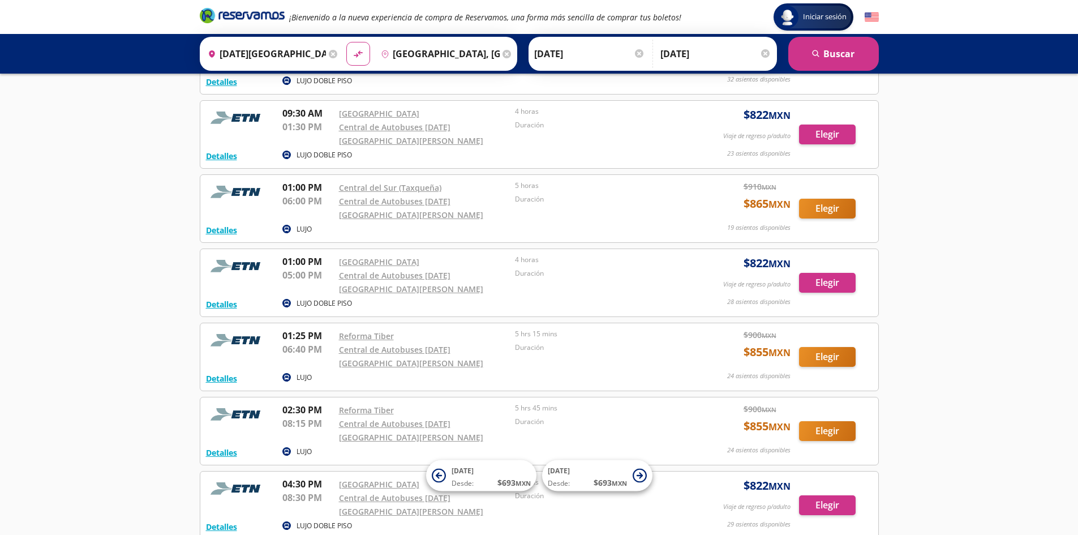
scroll to position [378, 0]
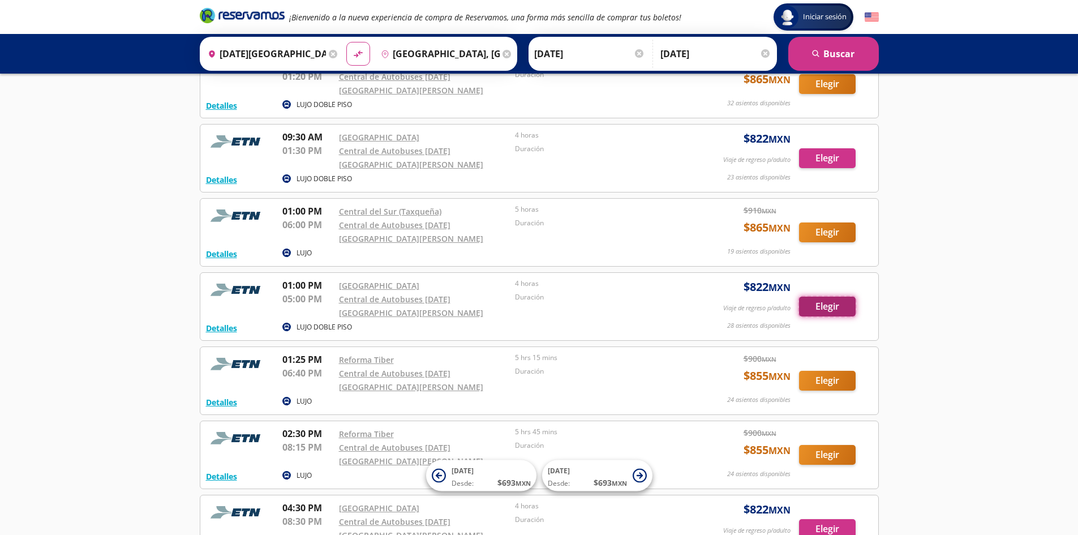
click at [838, 297] on button "Elegir" at bounding box center [827, 307] width 57 height 20
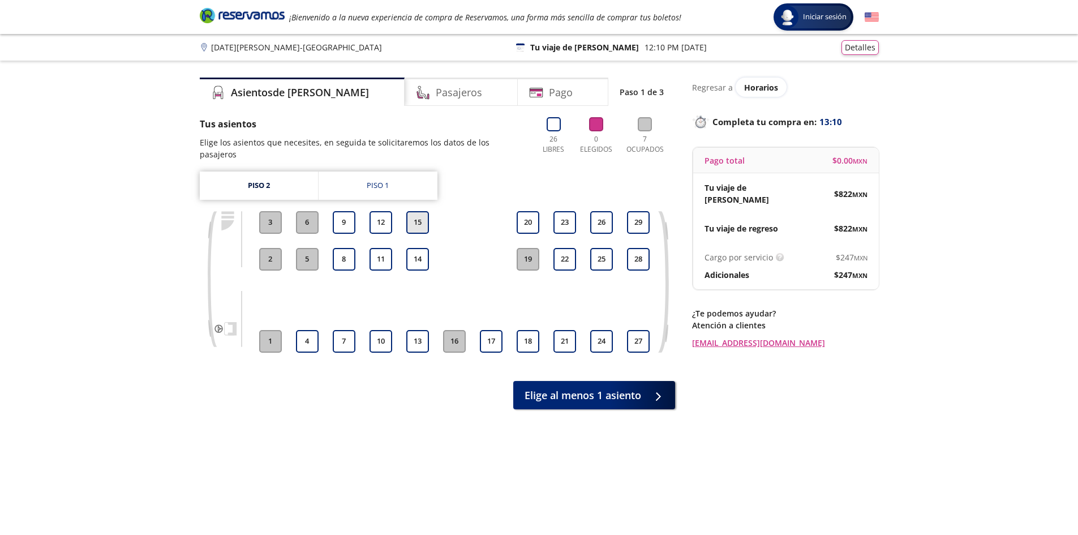
click at [423, 211] on button "15" at bounding box center [417, 222] width 23 height 23
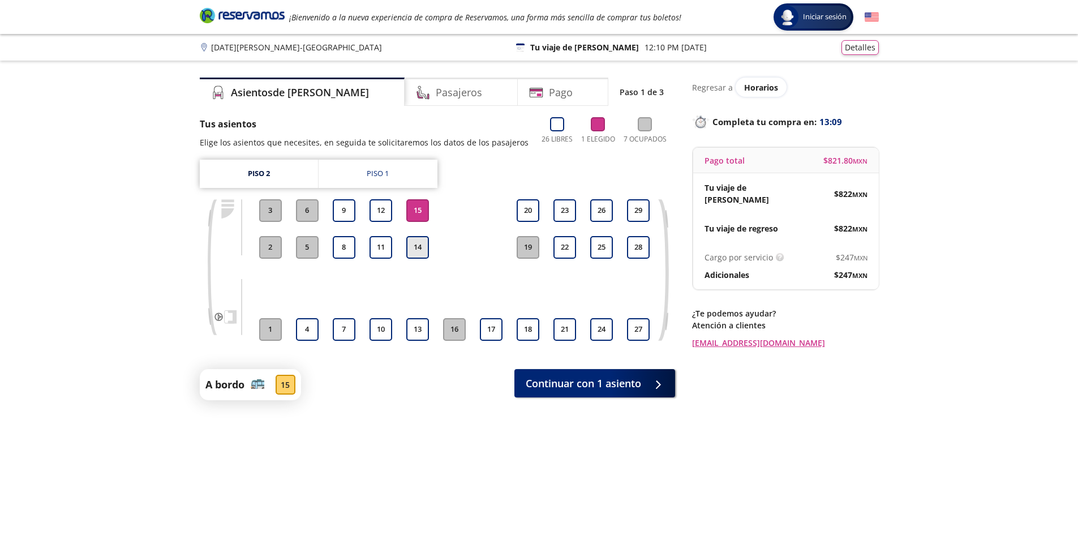
click at [418, 244] on button "14" at bounding box center [417, 247] width 23 height 23
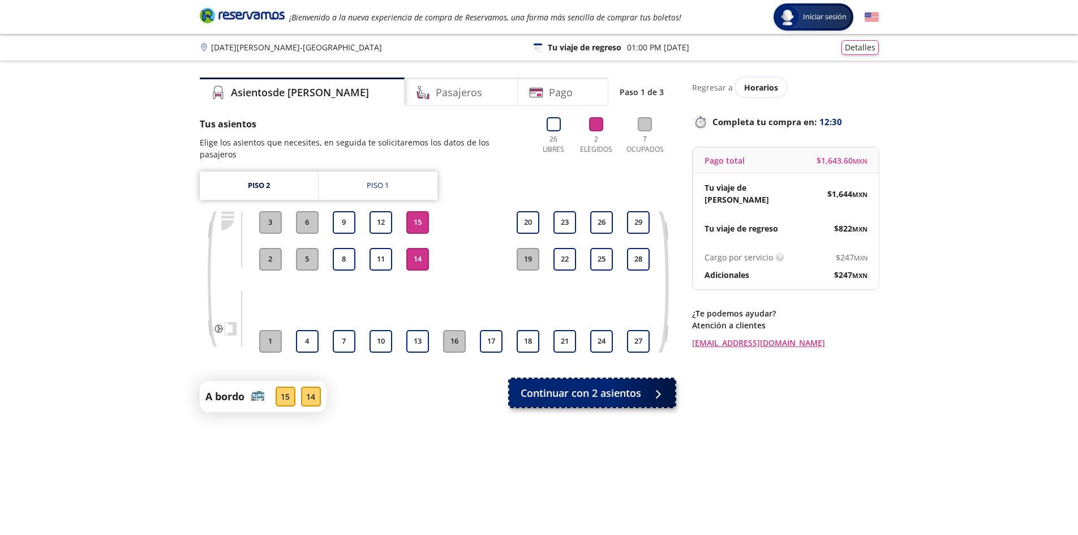
click at [568, 385] on span "Continuar con 2 asientos" at bounding box center [581, 392] width 121 height 15
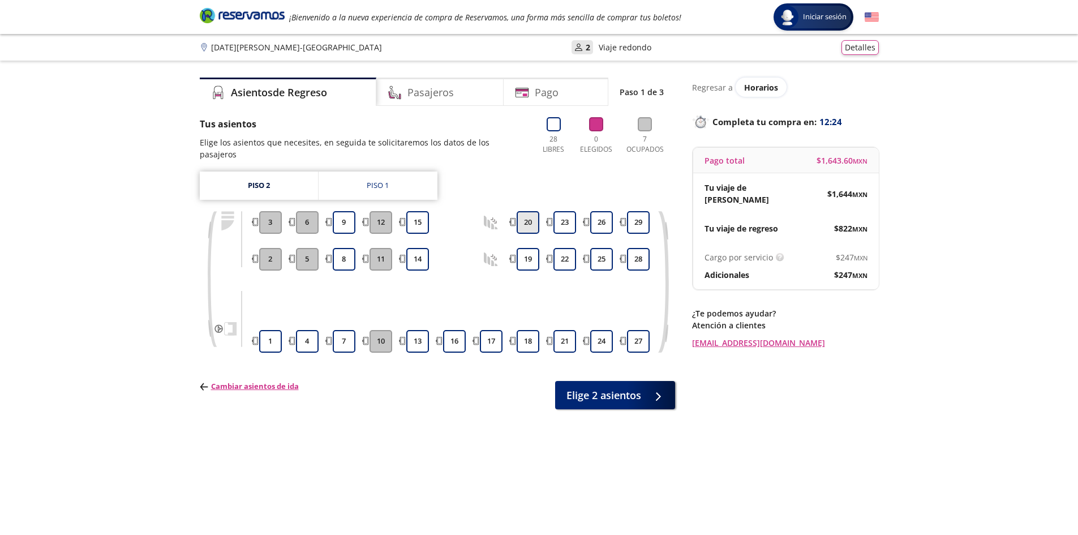
click at [527, 211] on button "20" at bounding box center [528, 222] width 23 height 23
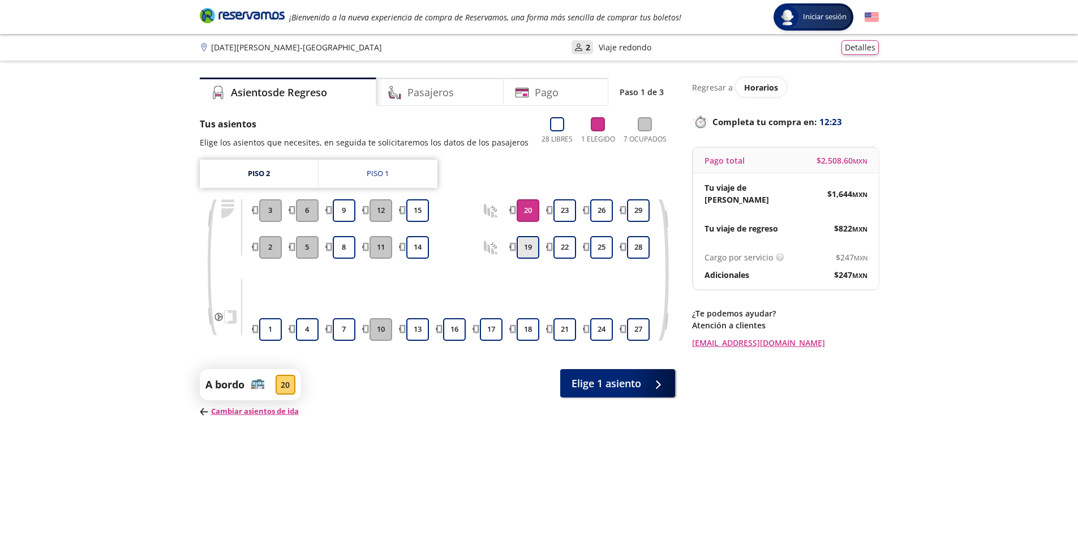
click at [522, 242] on button "19" at bounding box center [528, 247] width 23 height 23
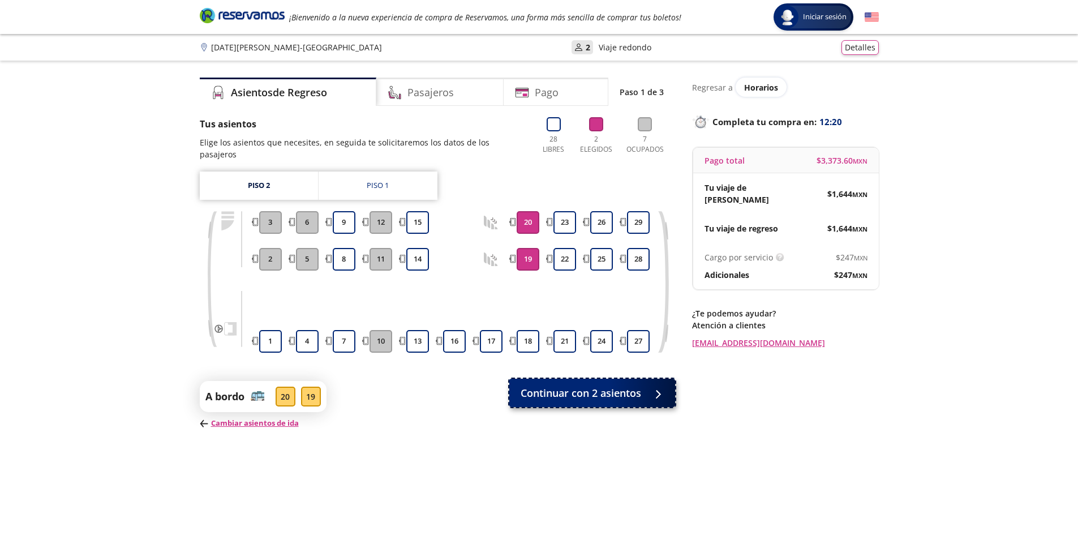
click at [565, 385] on span "Continuar con 2 asientos" at bounding box center [581, 392] width 121 height 15
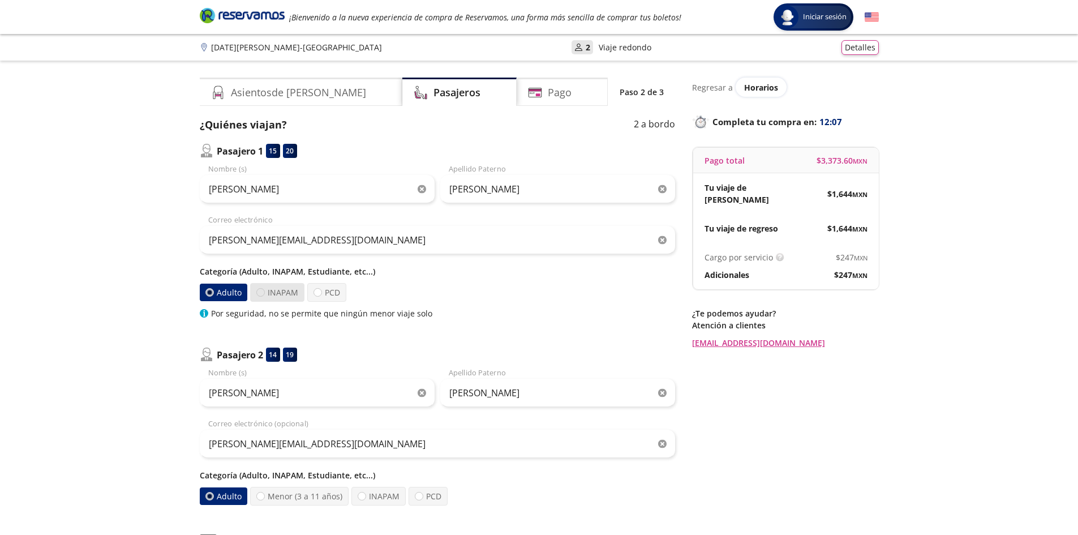
click at [261, 293] on div at bounding box center [260, 292] width 8 height 8
click at [261, 293] on input "INAPAM" at bounding box center [260, 292] width 7 height 7
radio input "true"
radio input "false"
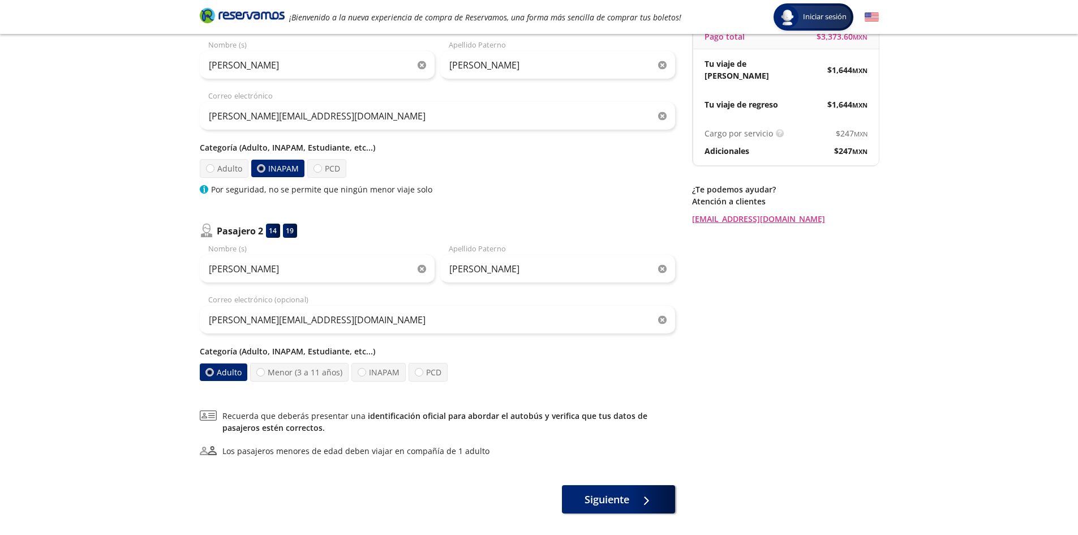
scroll to position [176, 0]
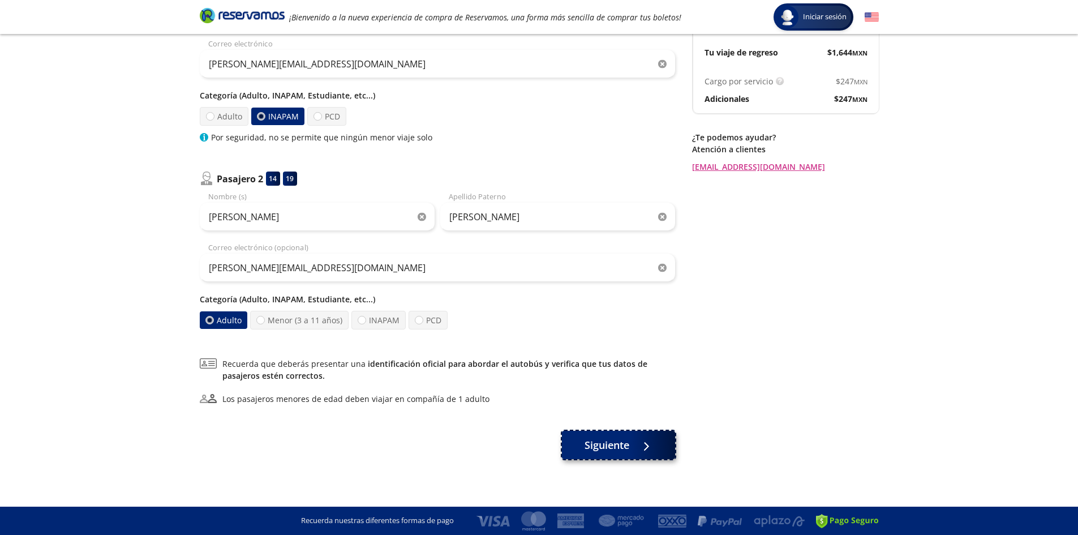
click at [607, 444] on span "Siguiente" at bounding box center [607, 445] width 45 height 15
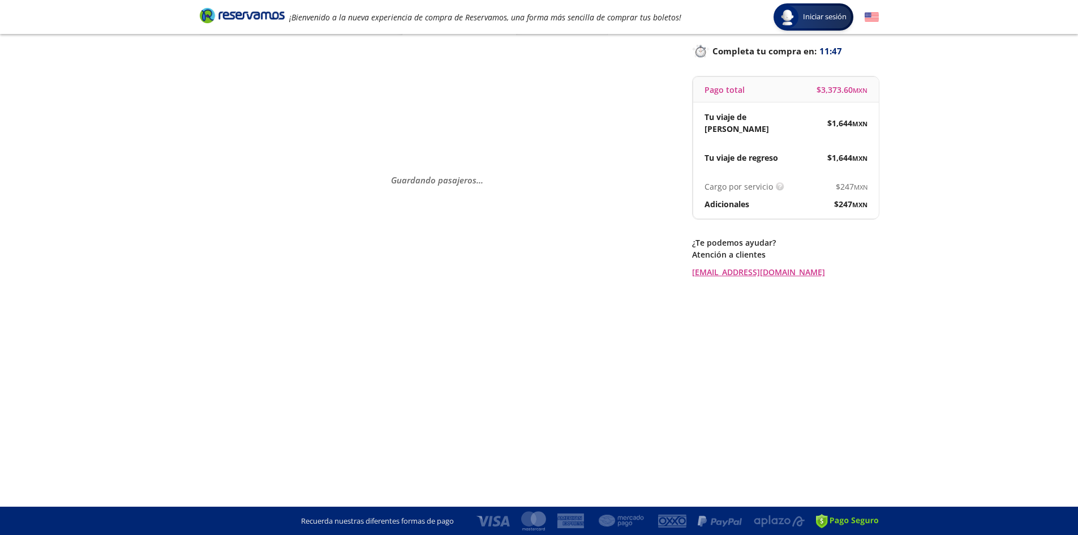
scroll to position [0, 0]
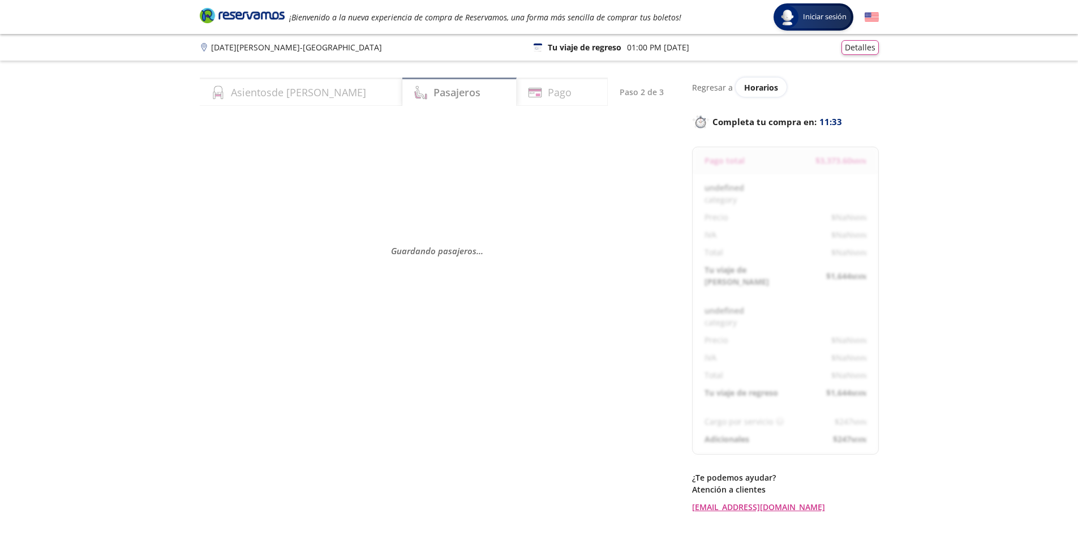
select select "MX"
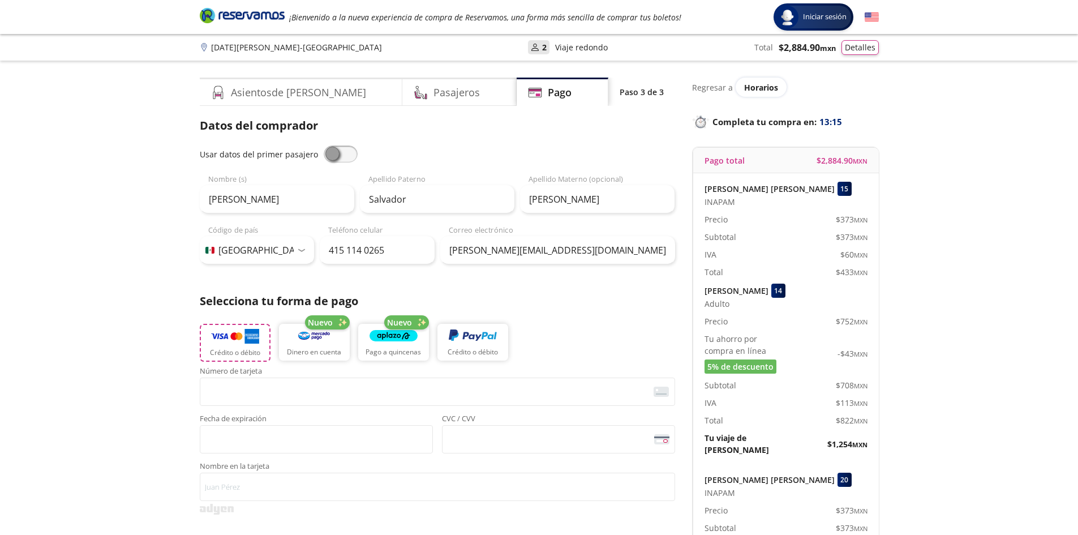
click at [242, 339] on img "button" at bounding box center [235, 336] width 48 height 17
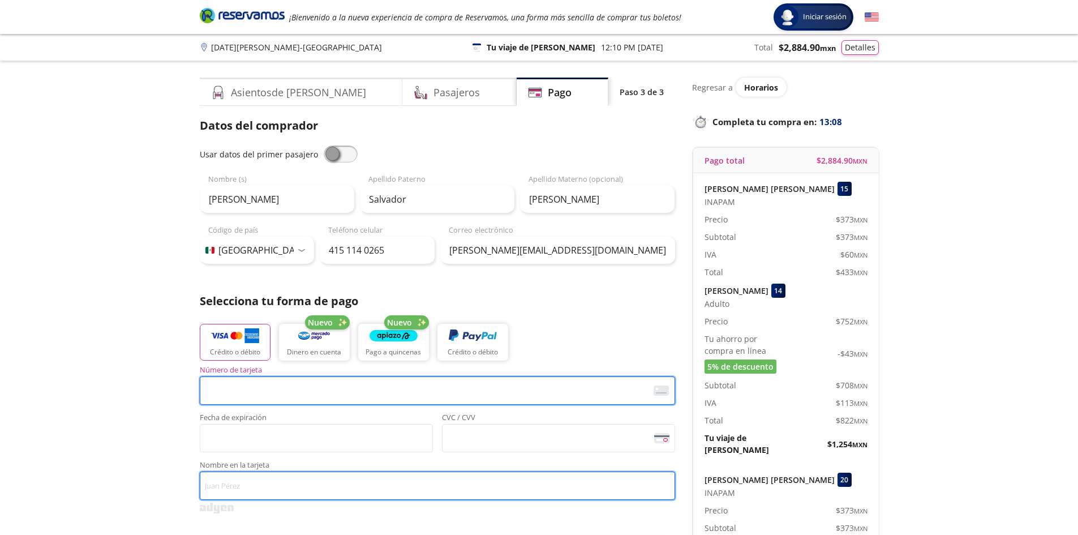
type input "[PERSON_NAME] [PERSON_NAME]"
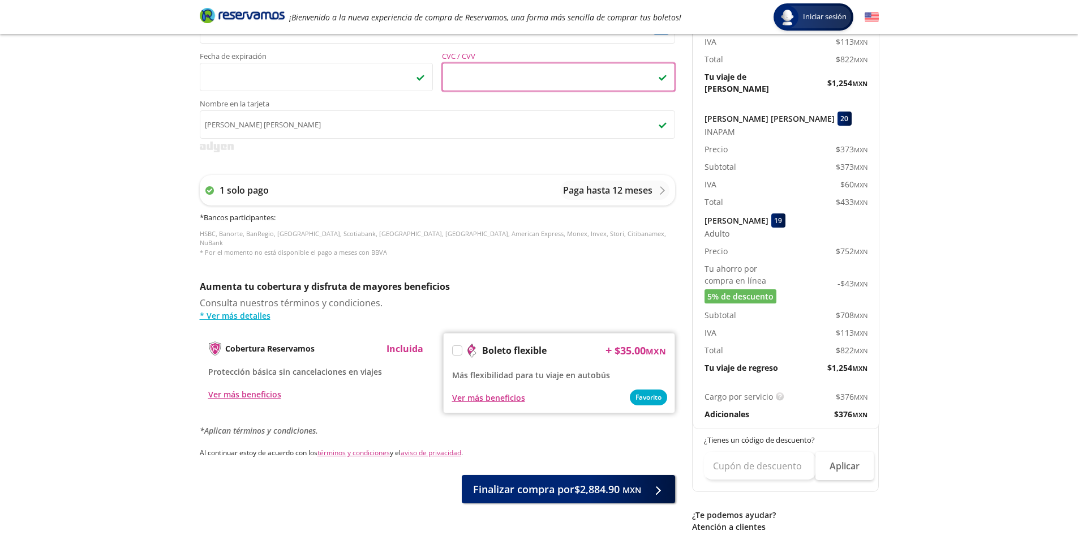
scroll to position [378, 0]
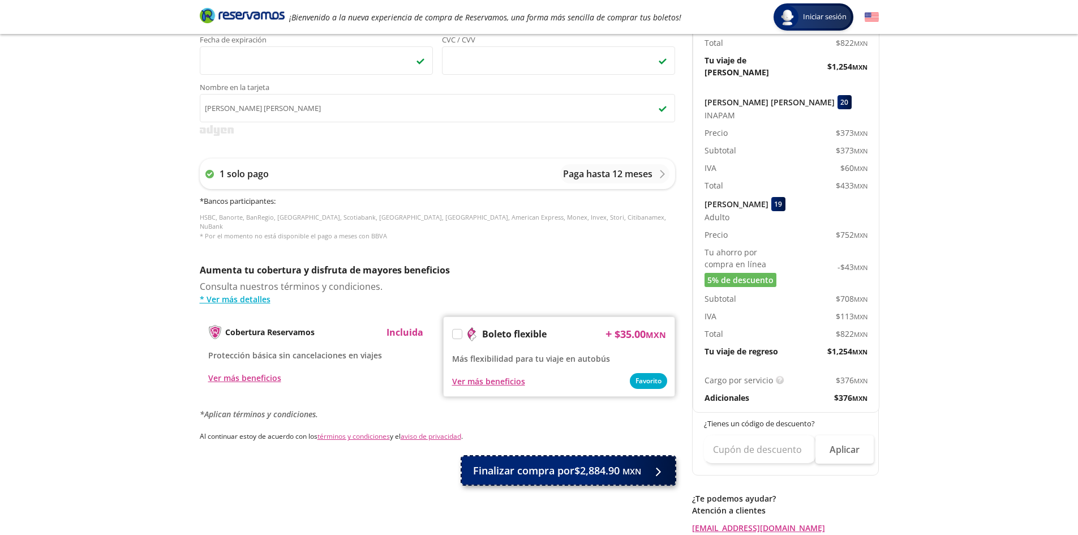
click at [535, 463] on span "Finalizar compra por $2,884.90 MXN" at bounding box center [557, 470] width 168 height 15
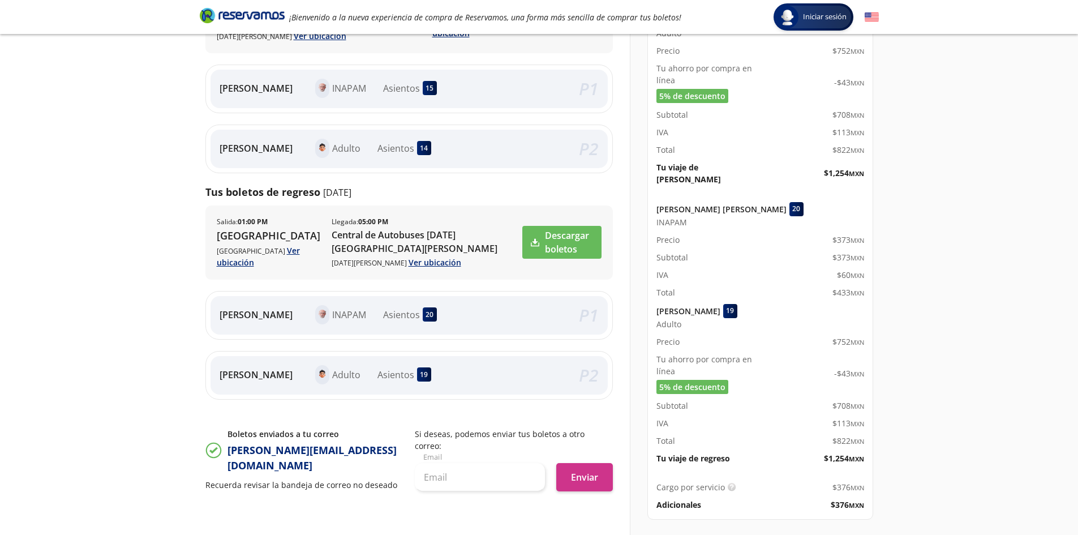
scroll to position [240, 0]
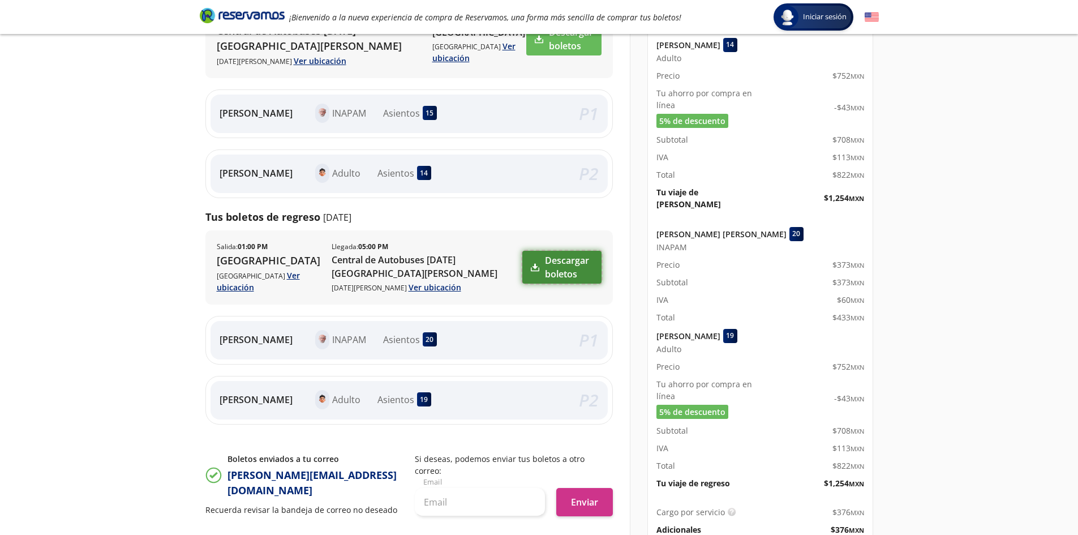
click at [538, 263] on link "Descargar boletos" at bounding box center [561, 267] width 79 height 33
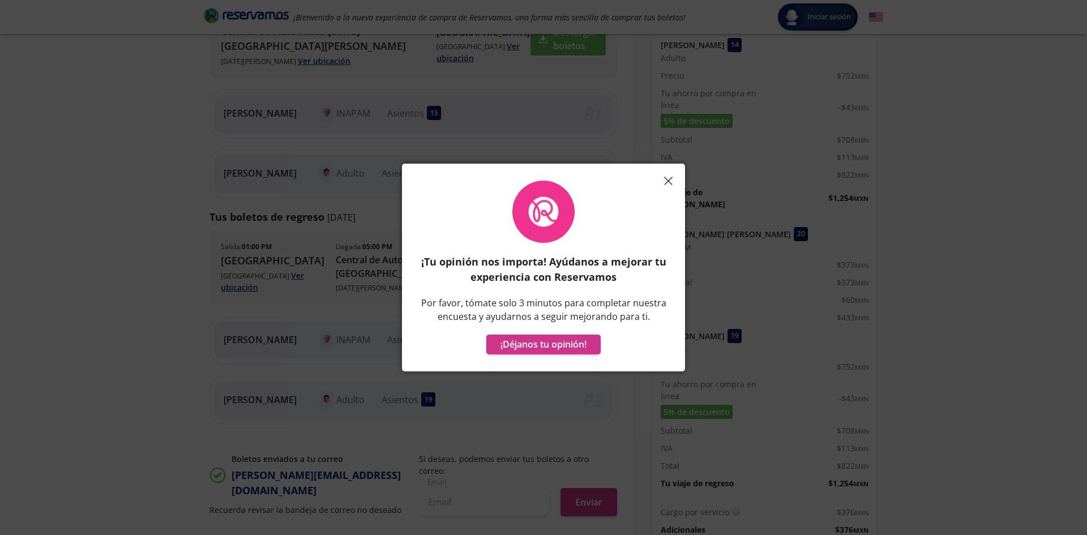
click at [670, 179] on g "button" at bounding box center [667, 180] width 7 height 7
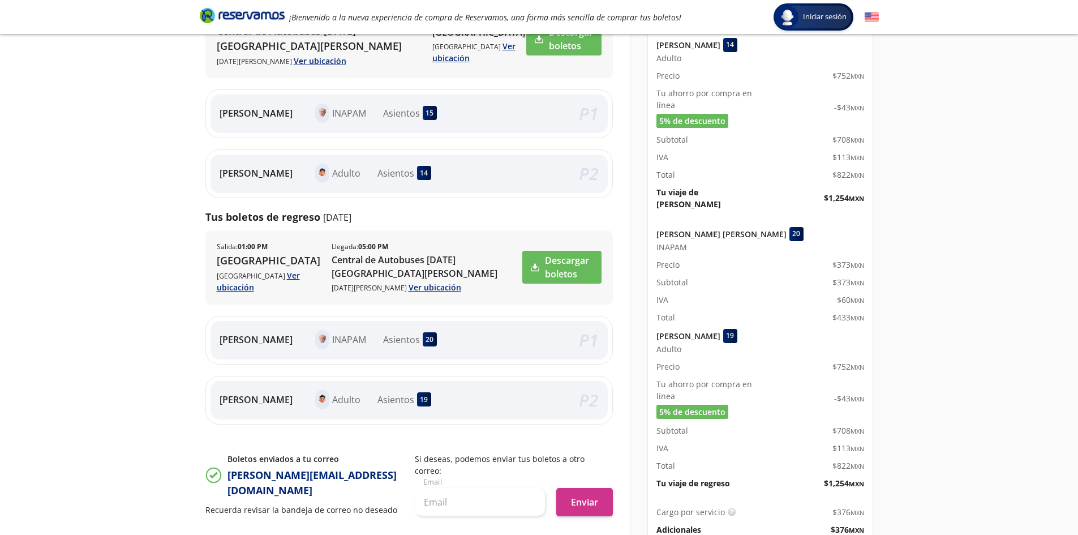
scroll to position [316, 0]
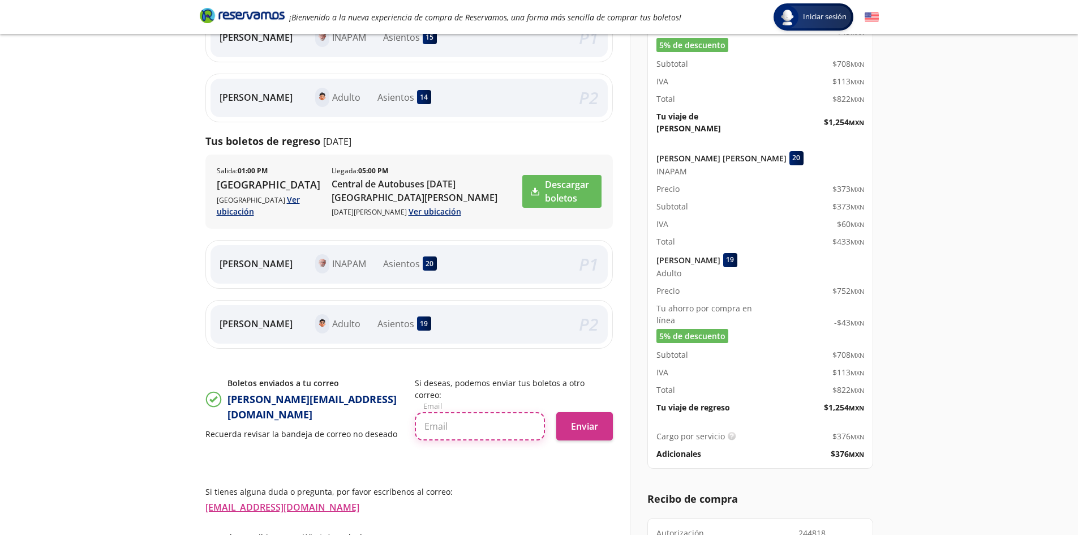
click at [497, 415] on input "text" at bounding box center [480, 426] width 130 height 28
type input "[PERSON_NAME][EMAIL_ADDRESS][DOMAIN_NAME]"
click at [582, 414] on button "Enviar" at bounding box center [584, 426] width 57 height 28
